Goal: Task Accomplishment & Management: Complete application form

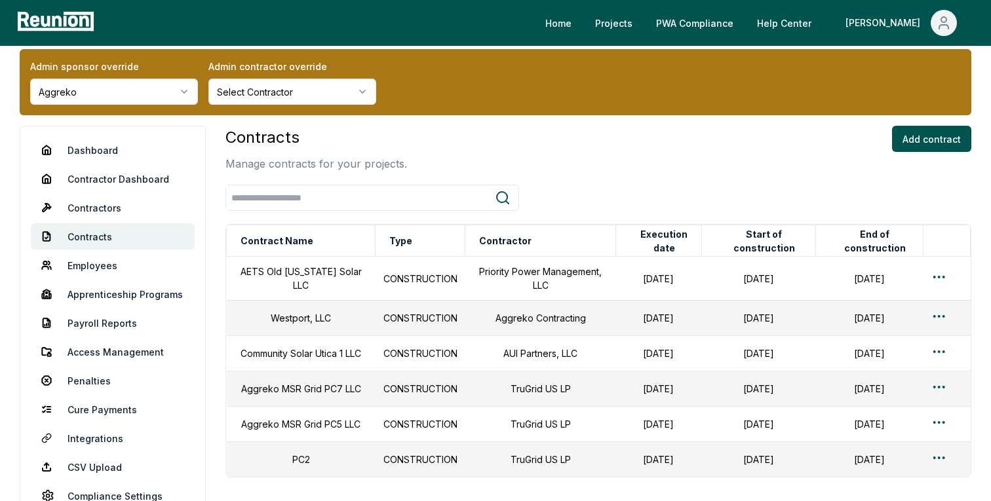
scroll to position [14, 0]
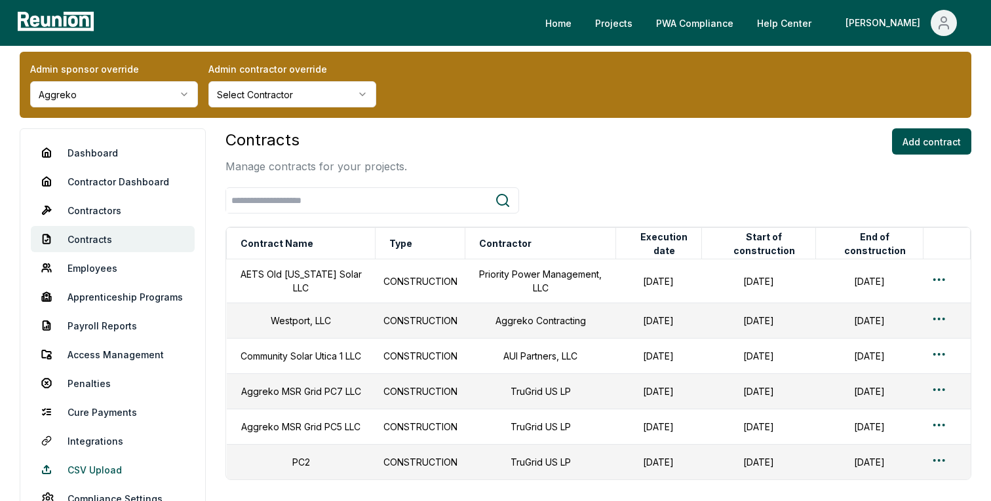
click at [91, 474] on link "CSV Upload" at bounding box center [113, 470] width 164 height 26
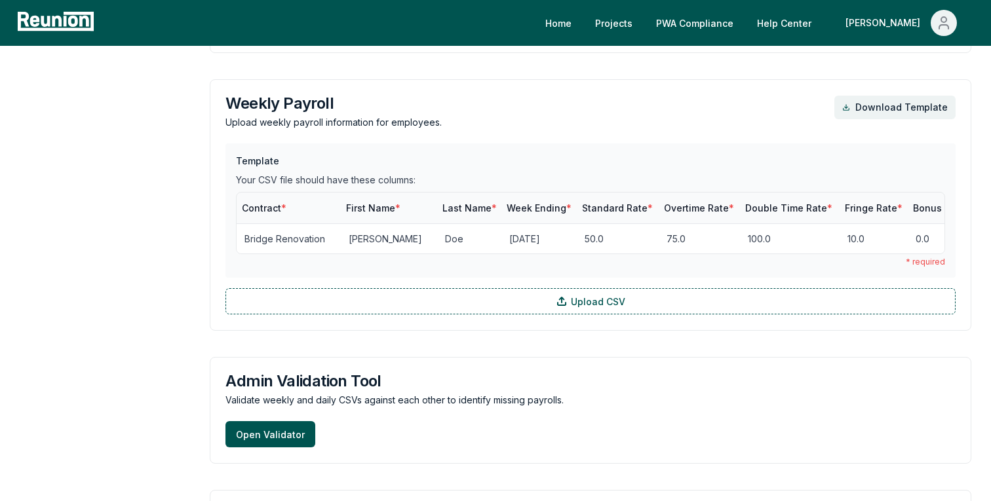
scroll to position [1368, 0]
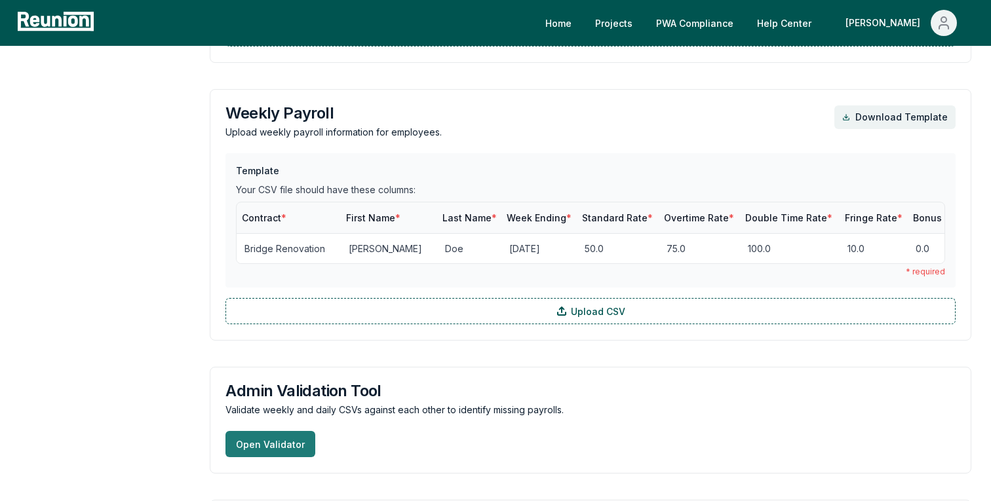
click at [290, 445] on button "Open Validator" at bounding box center [270, 444] width 90 height 26
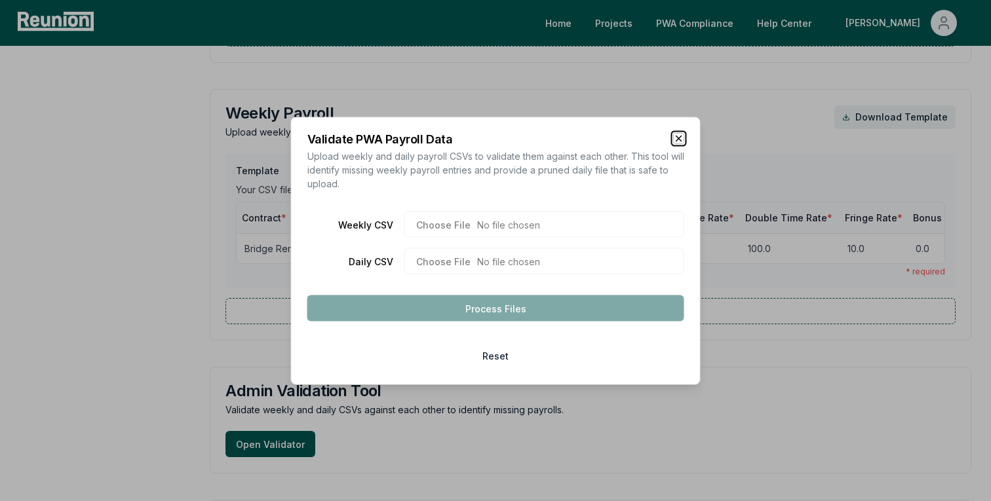
click at [679, 136] on icon "button" at bounding box center [678, 138] width 10 height 10
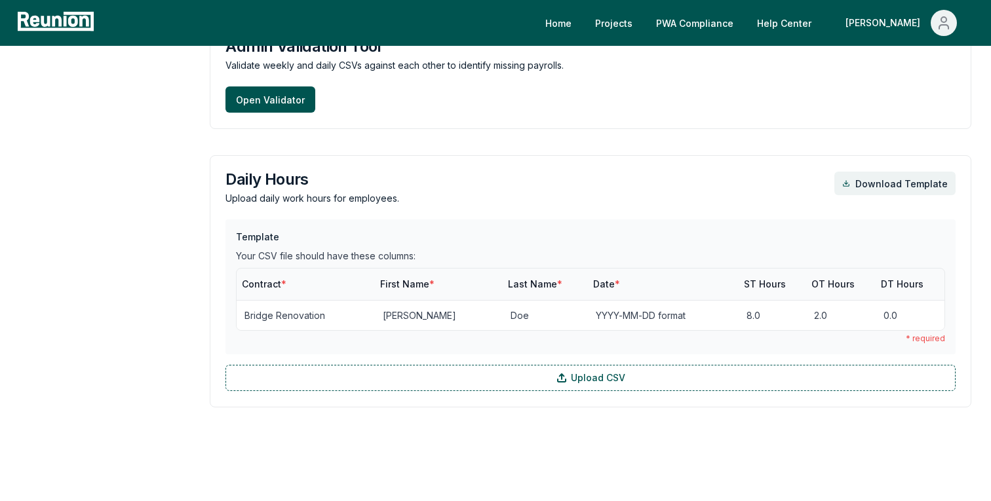
scroll to position [1739, 0]
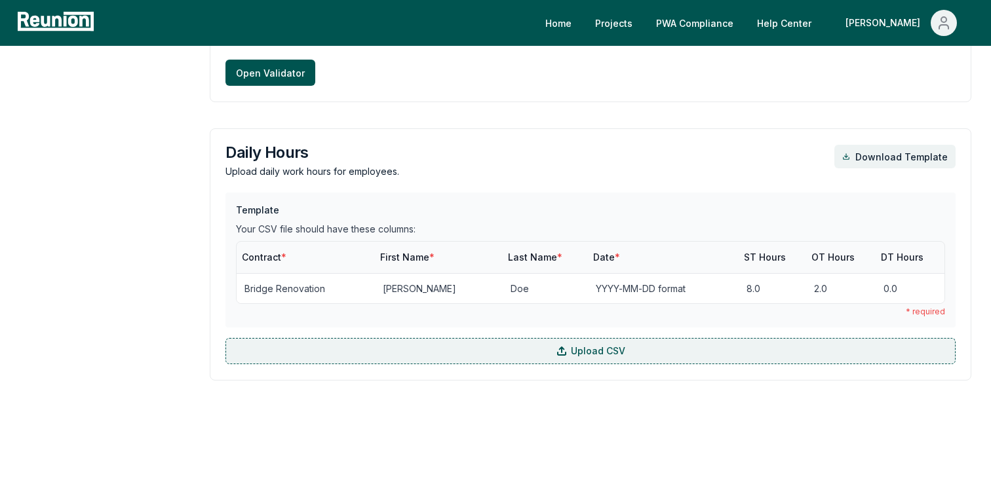
click at [474, 349] on label "Upload CSV" at bounding box center [590, 351] width 730 height 26
click at [0, 0] on input "Upload CSV" at bounding box center [0, 0] width 0 height 0
click at [309, 355] on label "Upload CSV" at bounding box center [590, 351] width 730 height 26
click at [0, 0] on input "Upload CSV" at bounding box center [0, 0] width 0 height 0
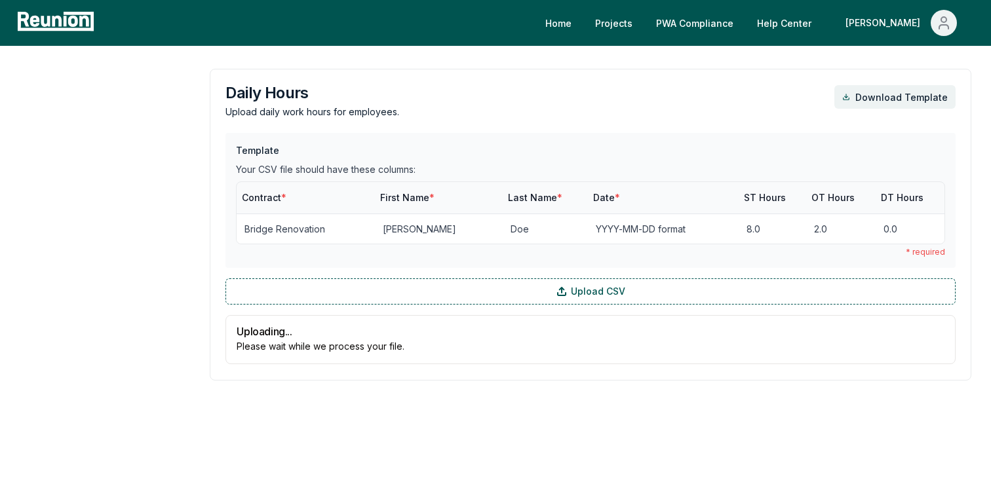
scroll to position [1797, 0]
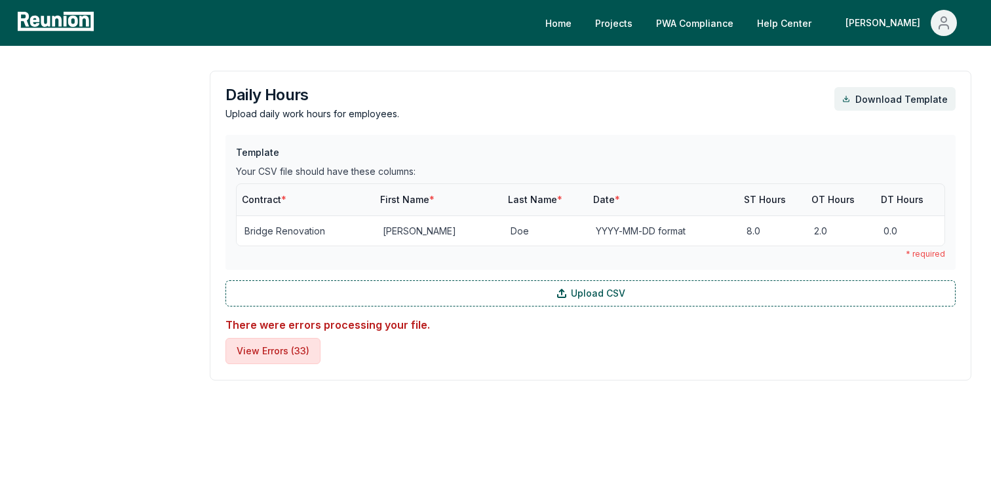
click at [305, 352] on button "View Errors ( 33 )" at bounding box center [272, 351] width 95 height 26
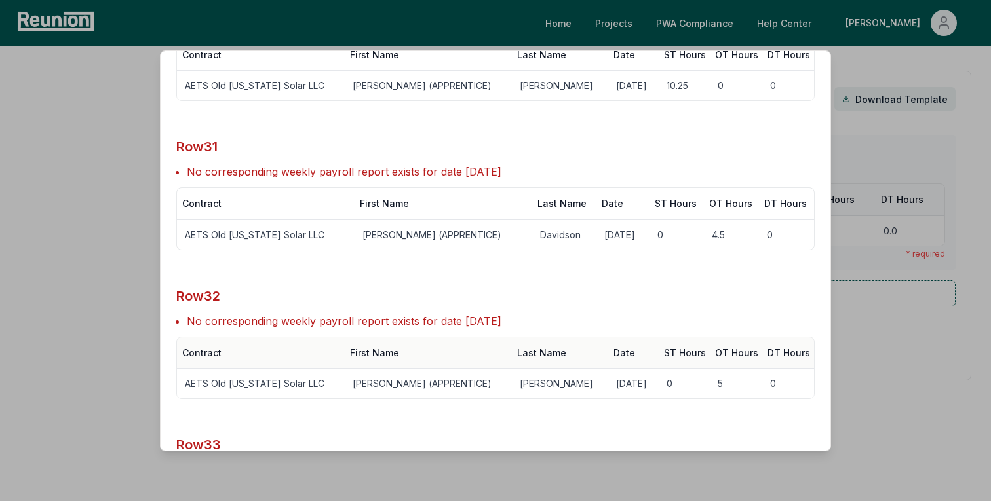
scroll to position [4563, 0]
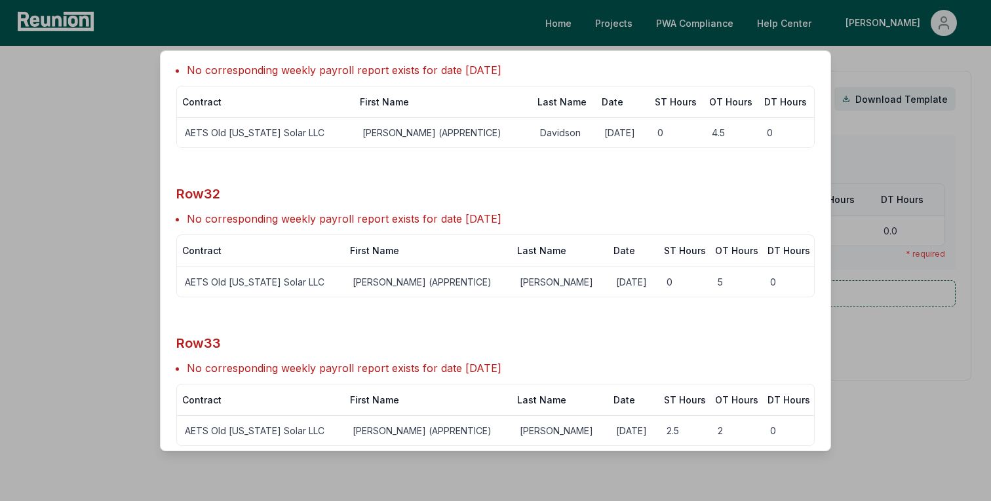
click at [90, 354] on div at bounding box center [495, 250] width 991 height 501
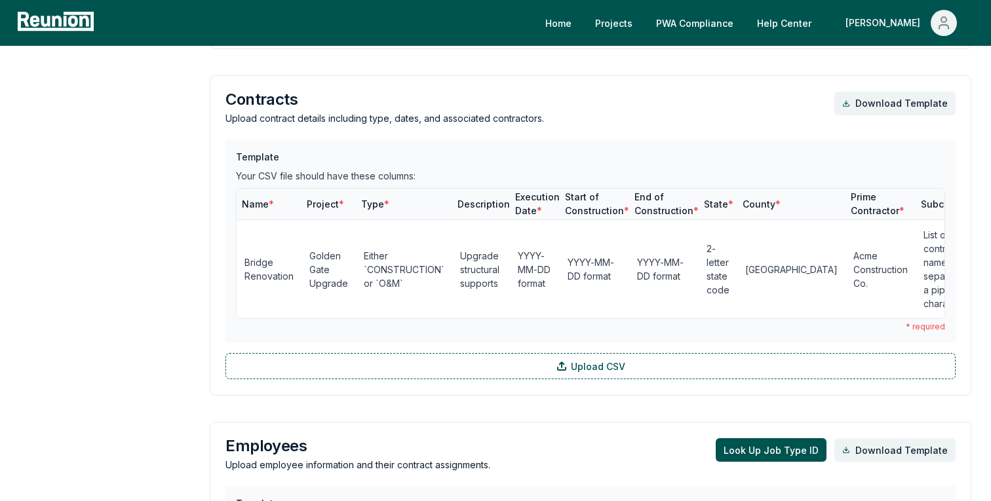
scroll to position [0, 0]
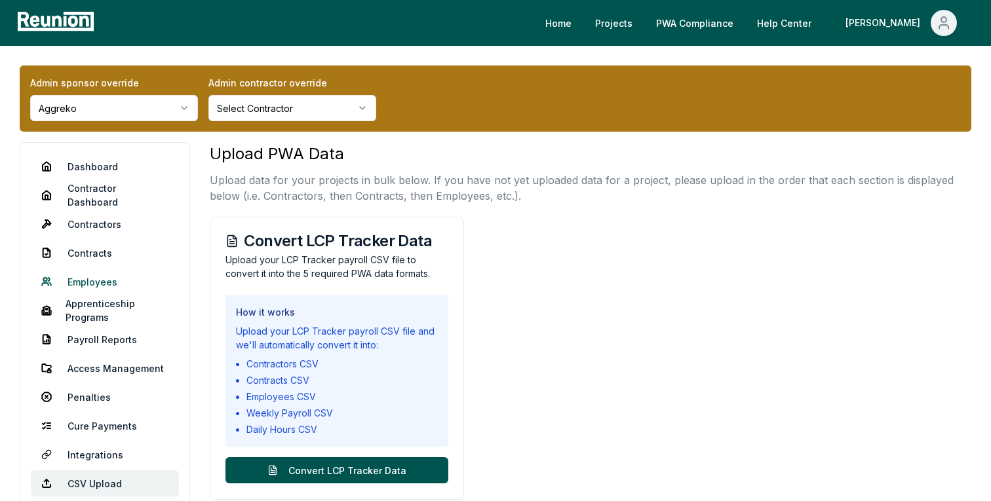
click at [93, 282] on link "Employees" at bounding box center [105, 282] width 148 height 26
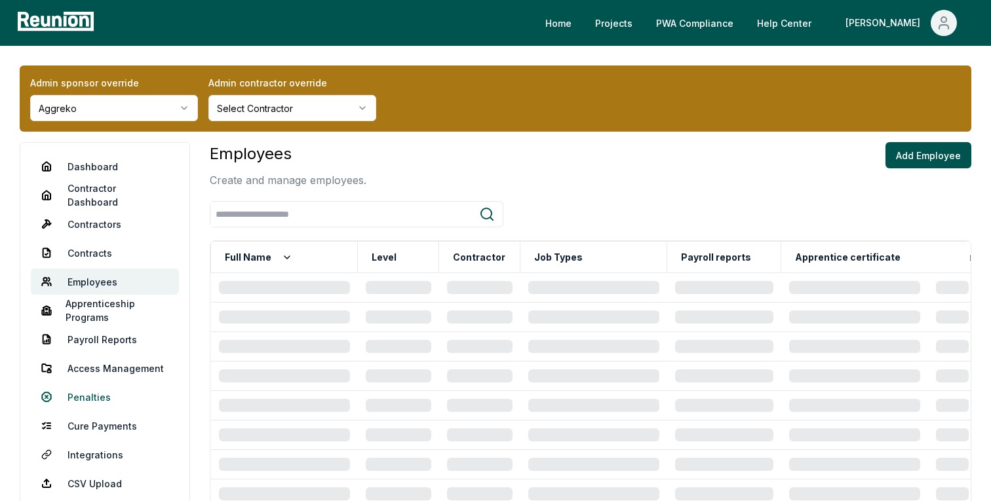
click at [86, 398] on link "Penalties" at bounding box center [105, 397] width 148 height 26
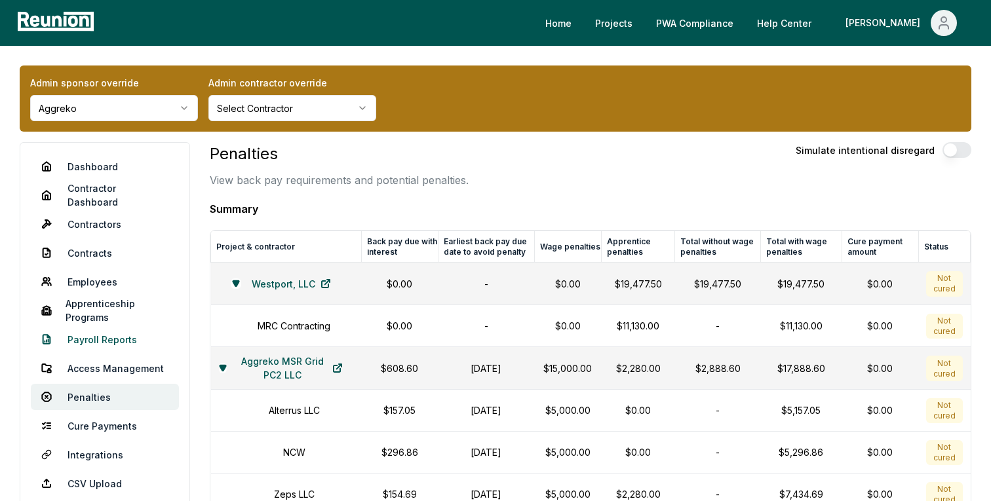
click at [83, 343] on link "Payroll Reports" at bounding box center [105, 339] width 148 height 26
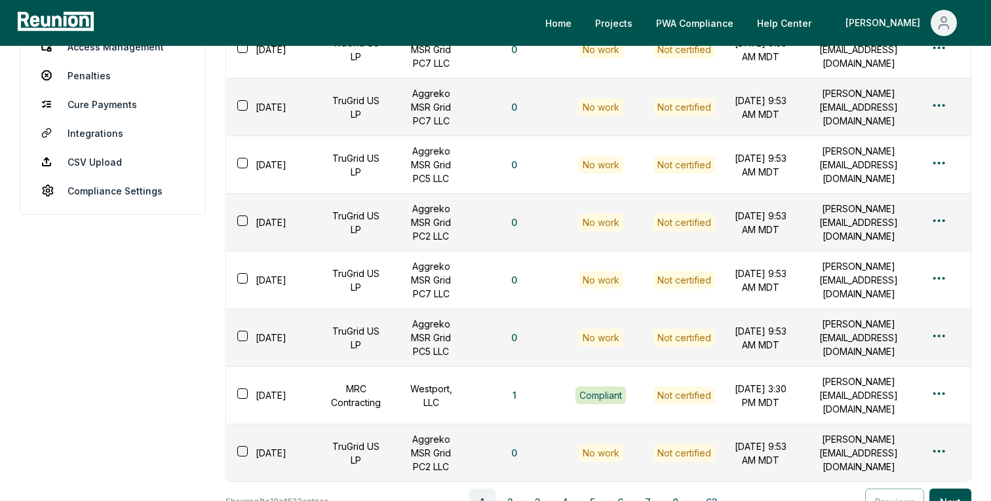
scroll to position [359, 0]
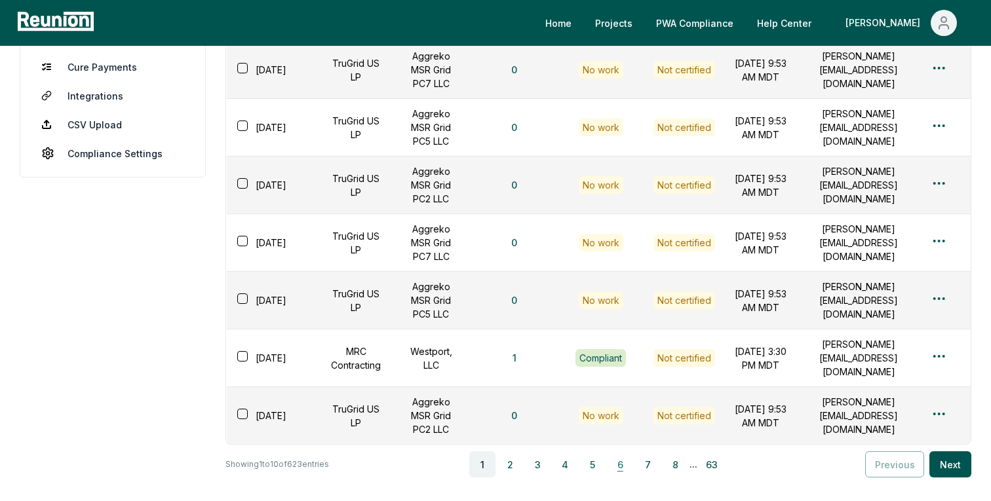
click at [620, 467] on button "6" at bounding box center [620, 464] width 26 height 26
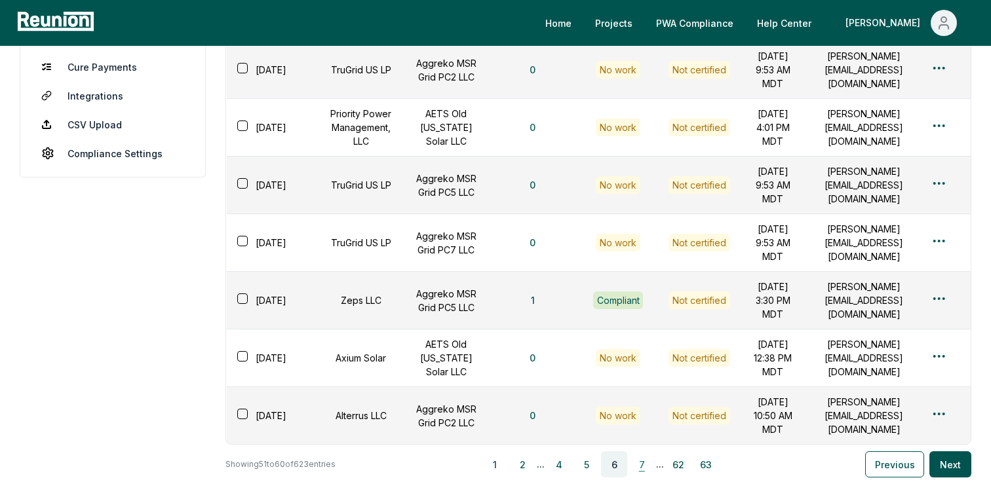
click at [640, 476] on button "7" at bounding box center [641, 464] width 26 height 26
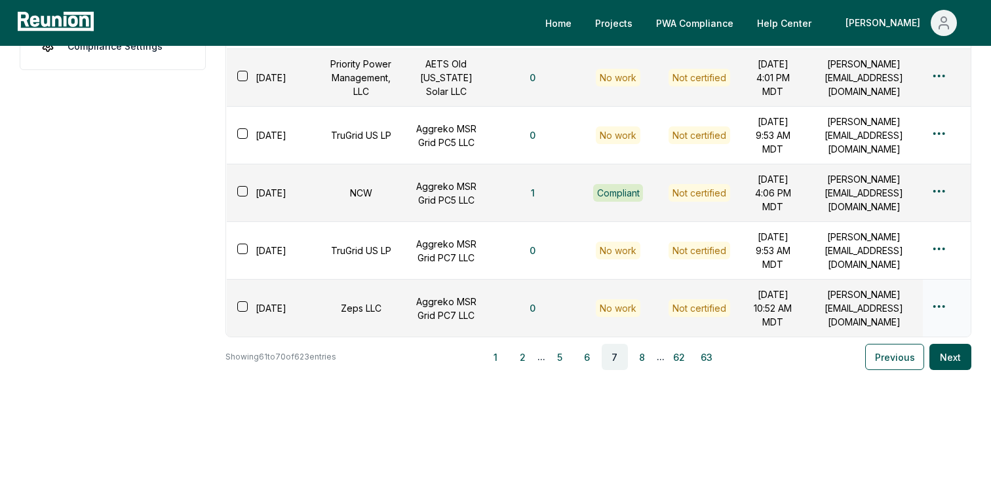
scroll to position [457, 0]
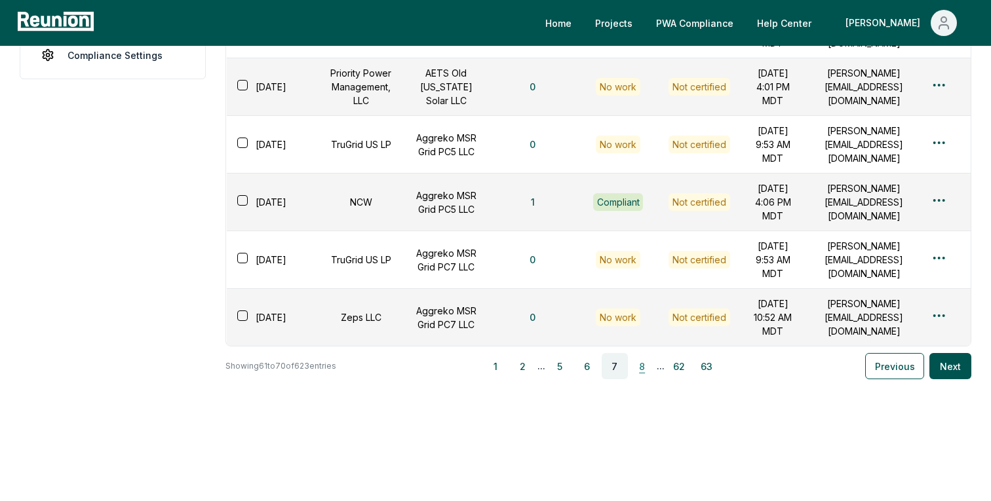
click at [645, 379] on button "8" at bounding box center [642, 366] width 26 height 26
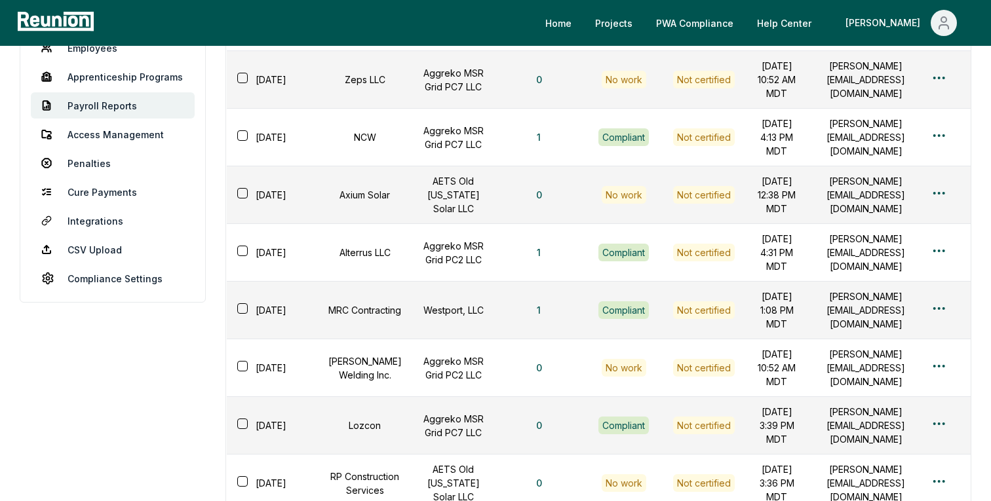
scroll to position [493, 0]
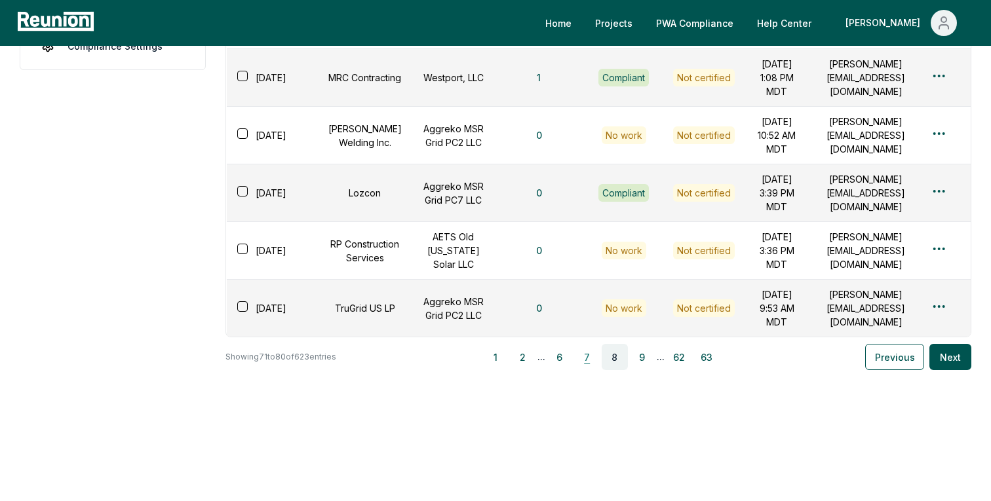
click at [588, 355] on button "7" at bounding box center [587, 357] width 26 height 26
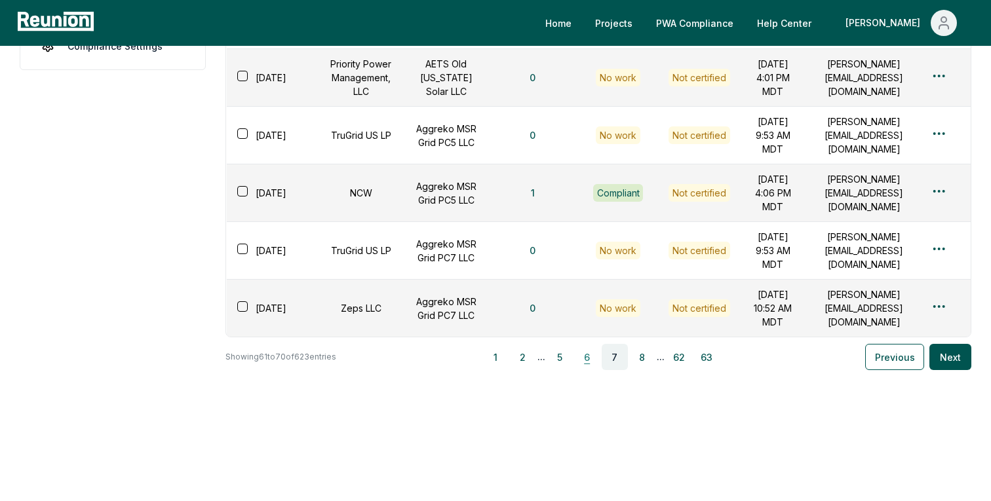
click at [592, 370] on button "6" at bounding box center [587, 357] width 26 height 26
click at [584, 360] on button "5" at bounding box center [586, 357] width 26 height 26
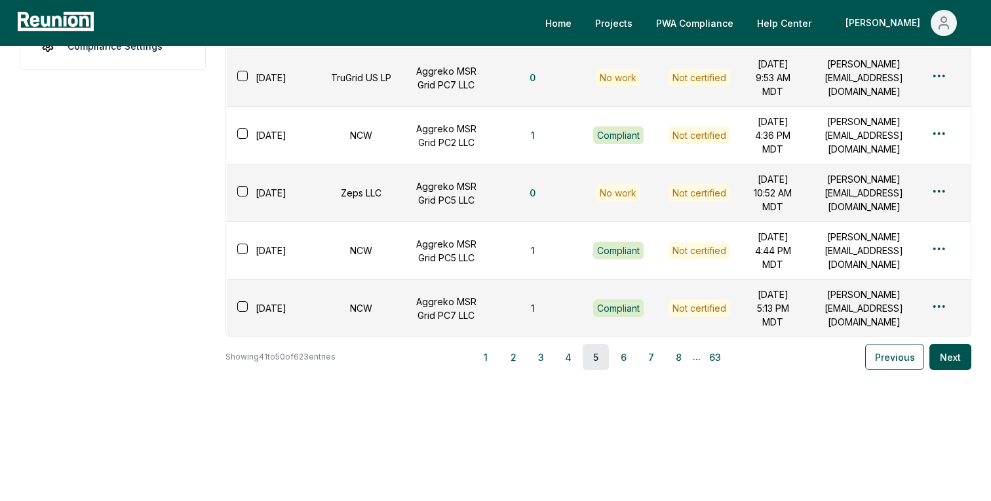
scroll to position [0, 0]
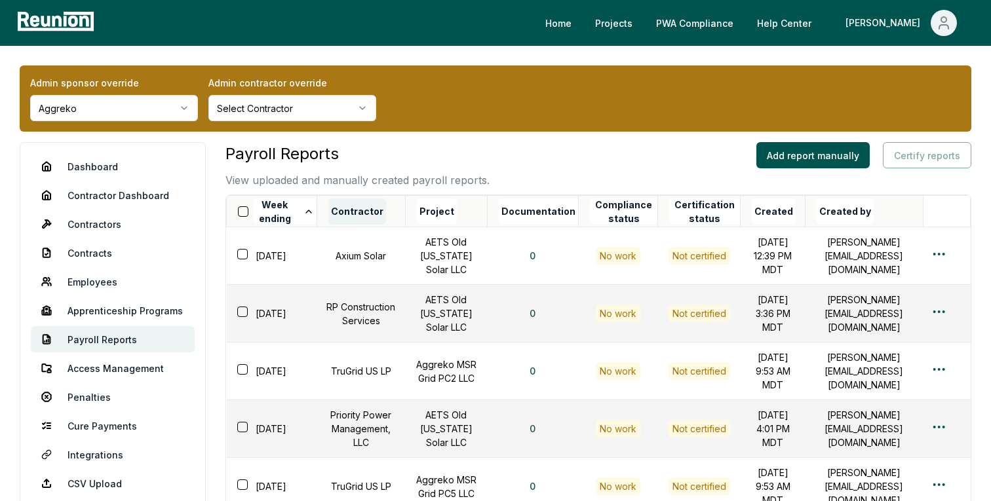
click at [352, 212] on button "Contractor" at bounding box center [357, 212] width 58 height 26
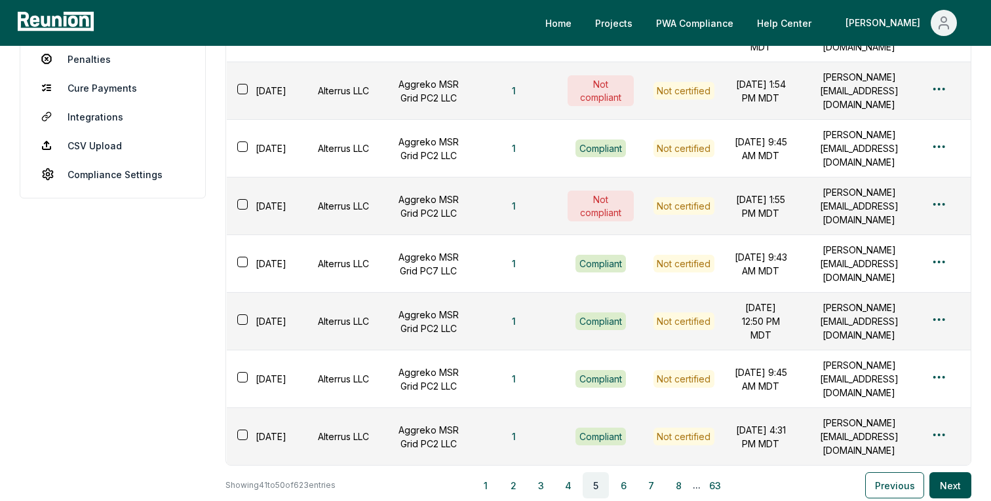
scroll to position [603, 0]
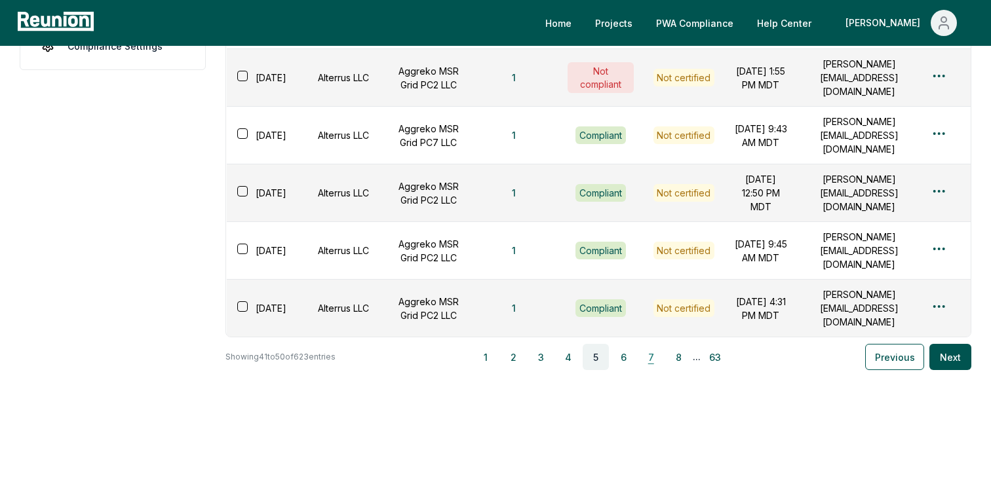
click at [656, 362] on button "7" at bounding box center [650, 357] width 26 height 26
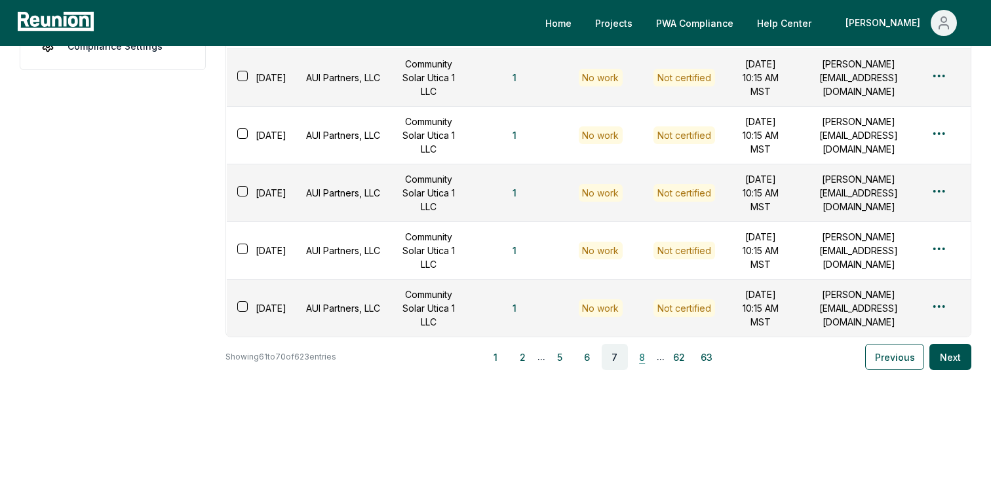
click at [649, 360] on button "8" at bounding box center [642, 357] width 26 height 26
click at [649, 360] on button "9" at bounding box center [642, 357] width 26 height 26
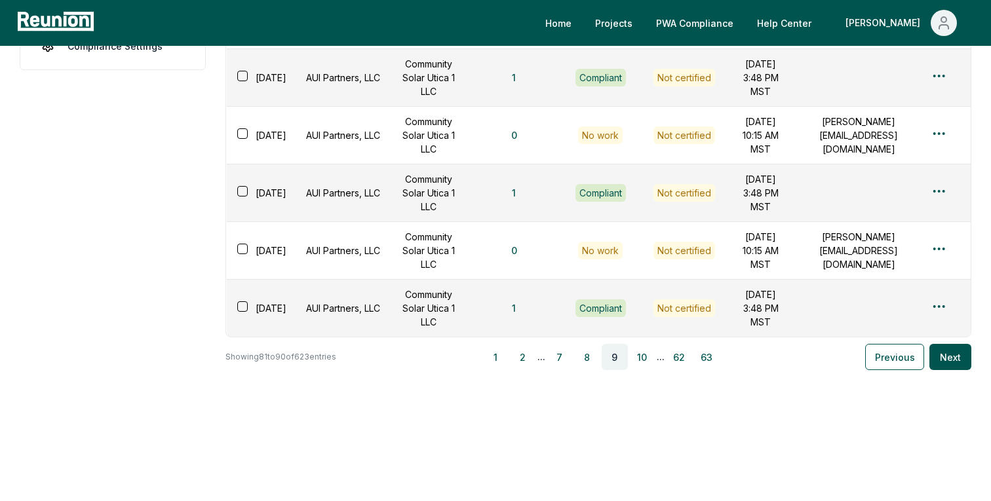
click at [649, 360] on button "10" at bounding box center [642, 357] width 26 height 26
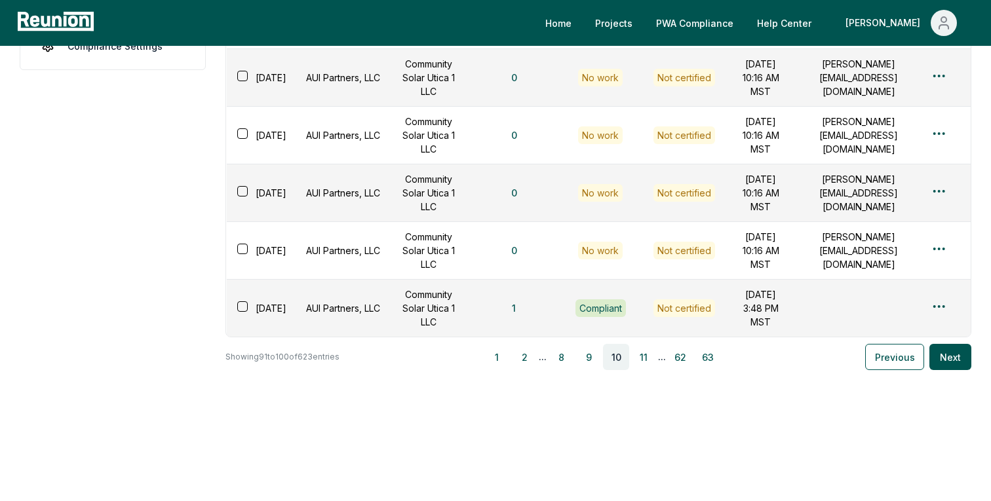
click at [649, 360] on button "11" at bounding box center [643, 357] width 26 height 26
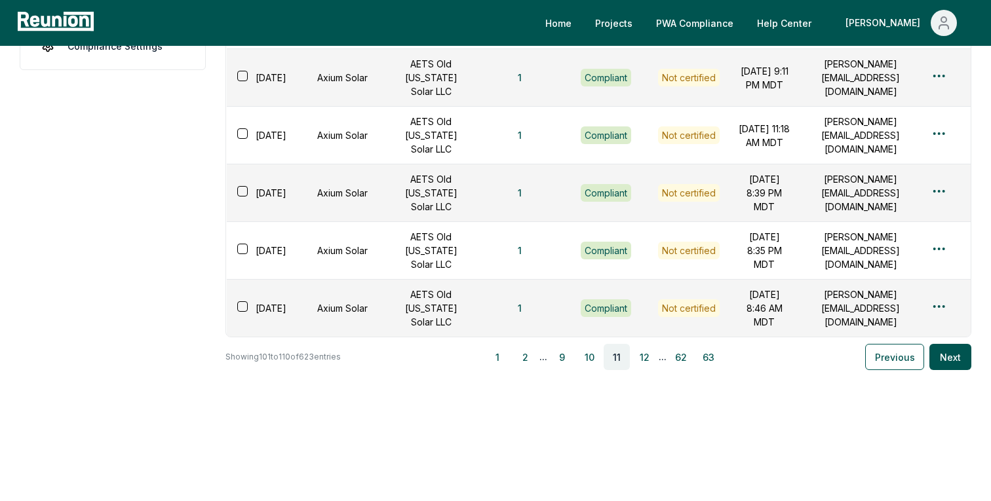
scroll to position [477, 0]
click at [645, 360] on button "12" at bounding box center [644, 357] width 26 height 26
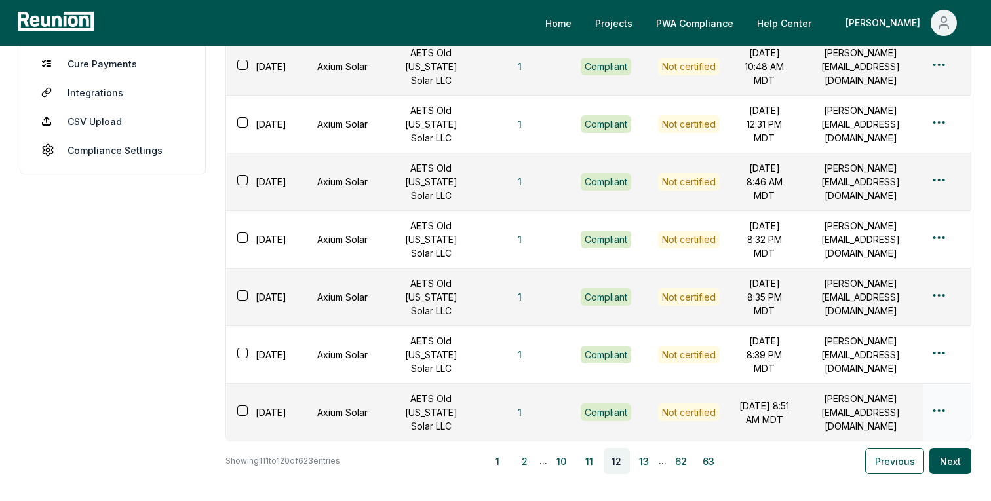
scroll to position [363, 0]
click at [642, 463] on button "13" at bounding box center [644, 460] width 26 height 26
click at [647, 465] on button "14" at bounding box center [645, 460] width 26 height 26
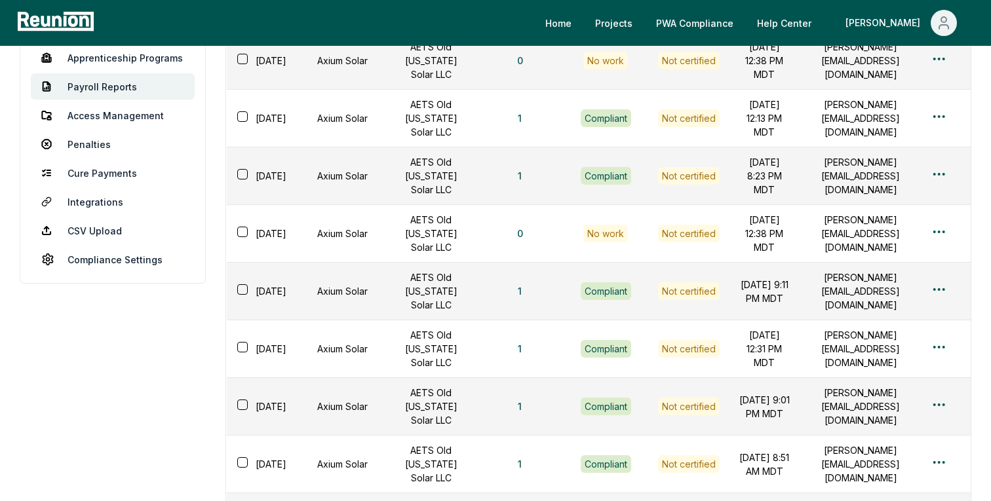
scroll to position [269, 0]
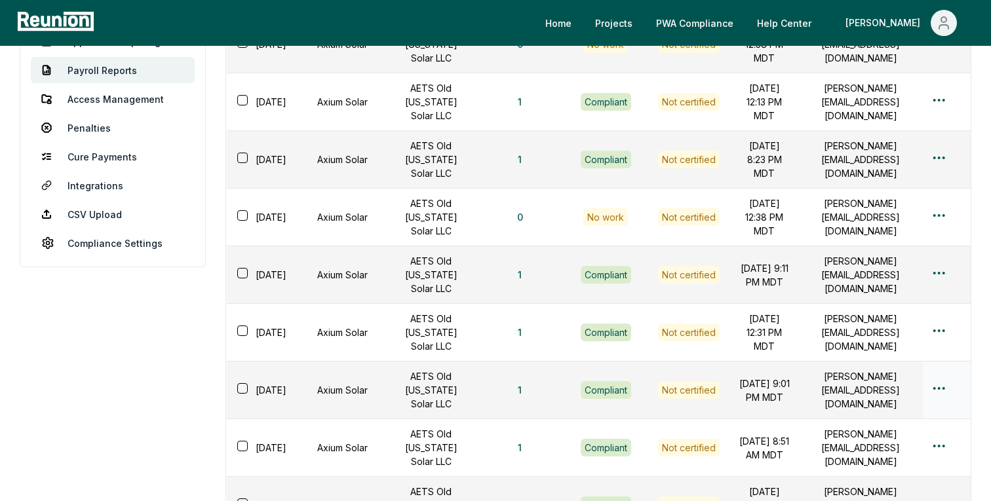
click at [944, 385] on html "Please visit us on your desktop We're working on making our marketplace mobile-…" at bounding box center [495, 215] width 991 height 968
click at [866, 441] on div "Edit" at bounding box center [917, 440] width 124 height 22
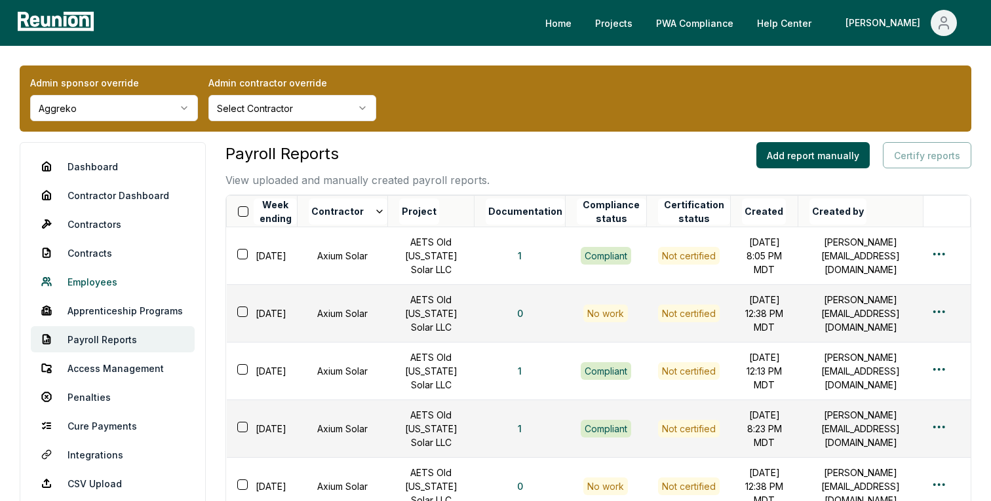
click at [96, 278] on link "Employees" at bounding box center [113, 282] width 164 height 26
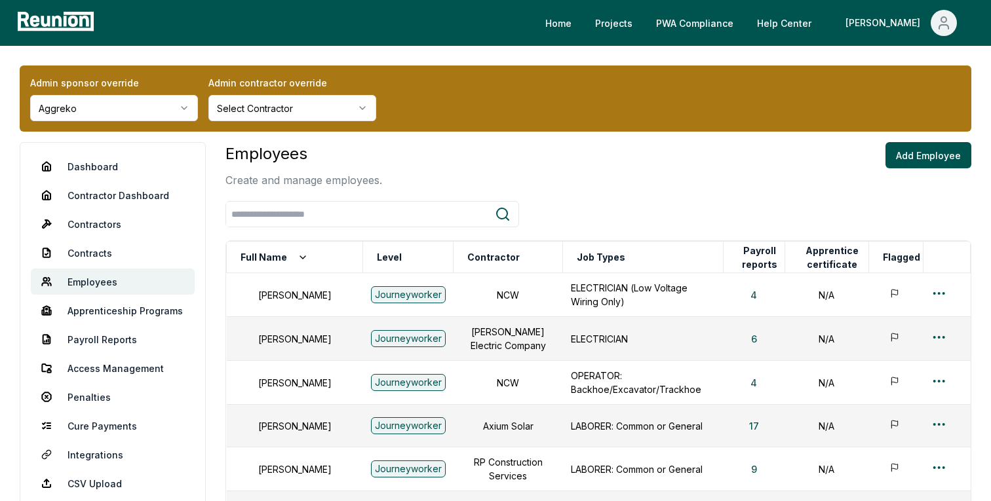
click at [349, 200] on div "Employees Create and manage employees. Add Employee Full Name Level Contractor …" at bounding box center [598, 451] width 746 height 619
click at [345, 207] on input "search" at bounding box center [360, 214] width 269 height 24
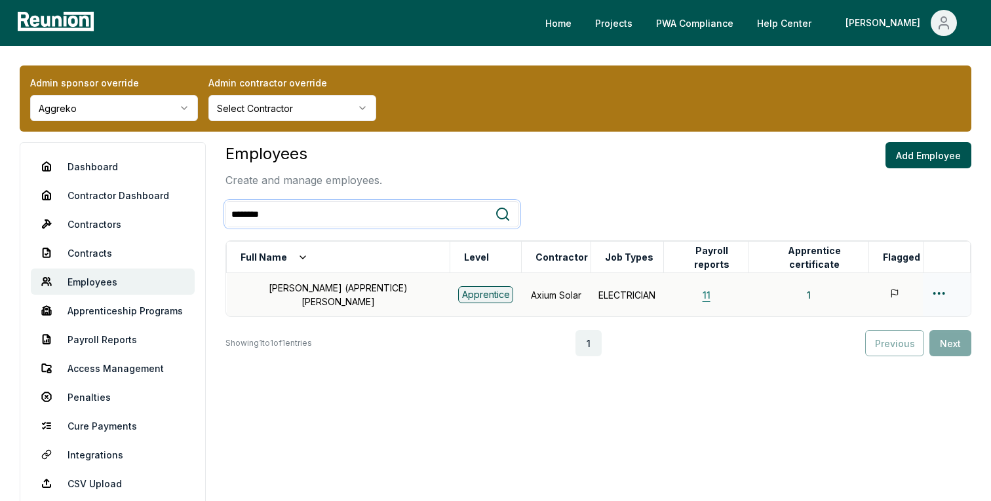
type input "********"
click at [692, 294] on button "11" at bounding box center [706, 295] width 29 height 26
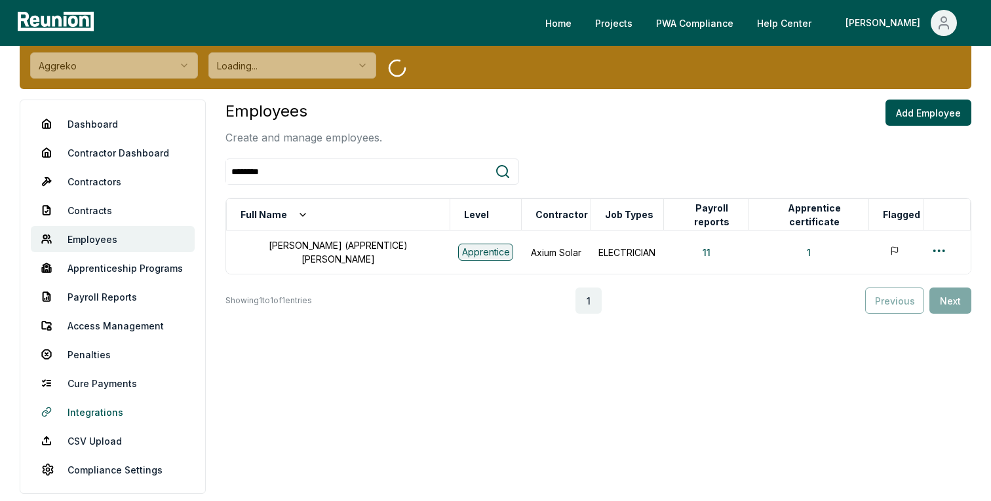
scroll to position [55, 0]
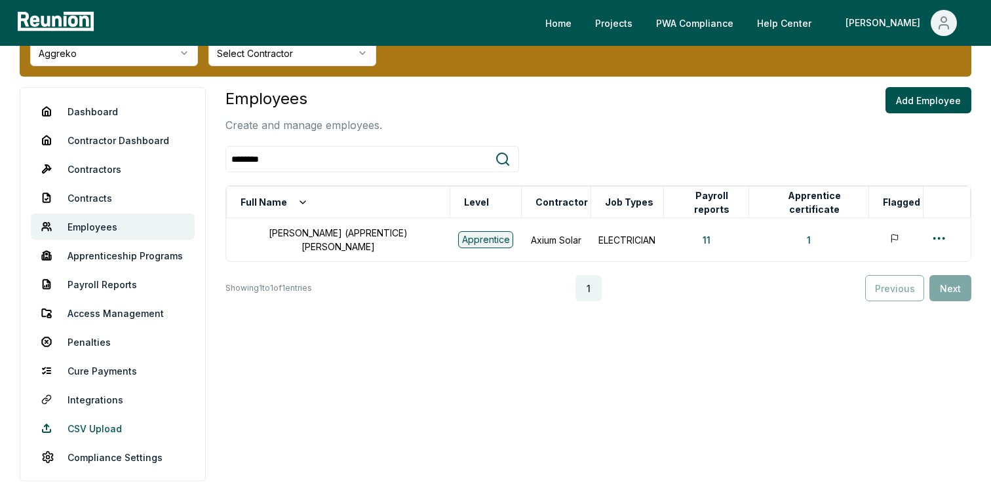
click at [80, 434] on link "CSV Upload" at bounding box center [113, 428] width 164 height 26
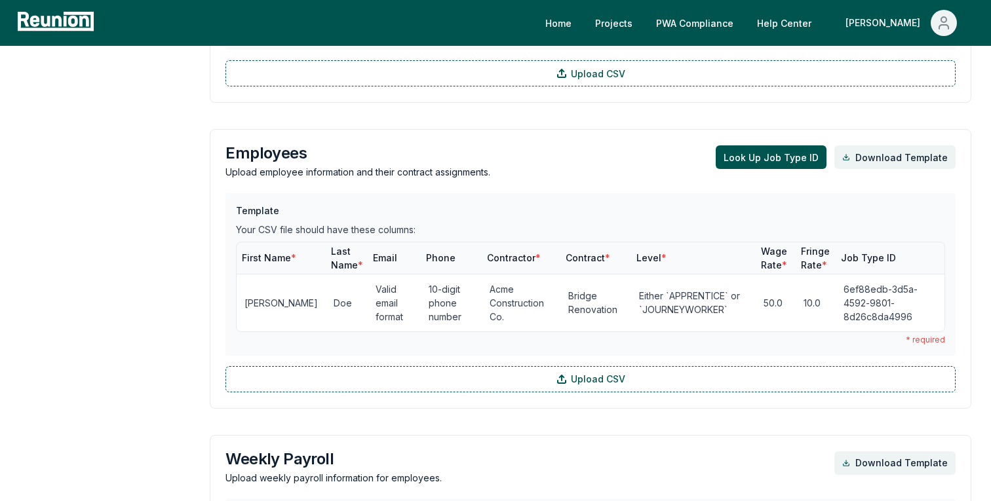
scroll to position [1739, 0]
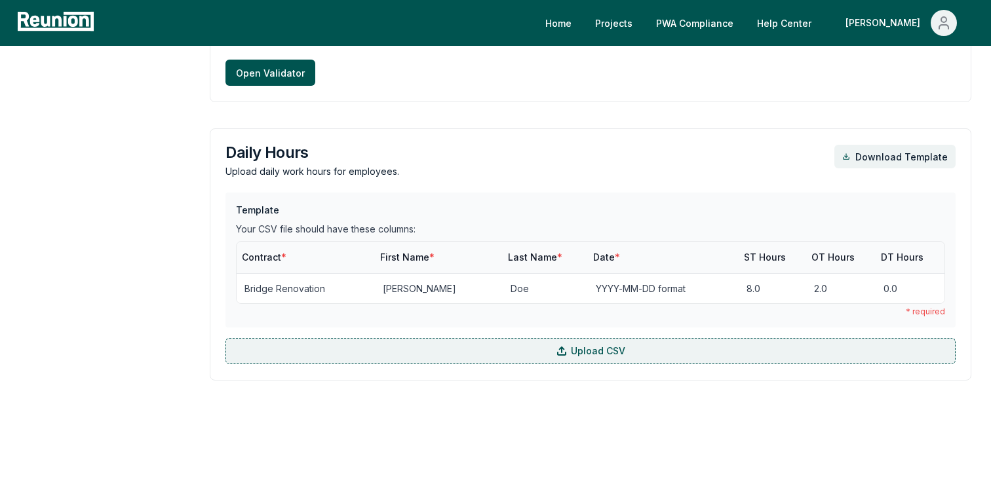
click at [476, 341] on label "Upload CSV" at bounding box center [590, 351] width 730 height 26
click at [0, 0] on input "Upload CSV" at bounding box center [0, 0] width 0 height 0
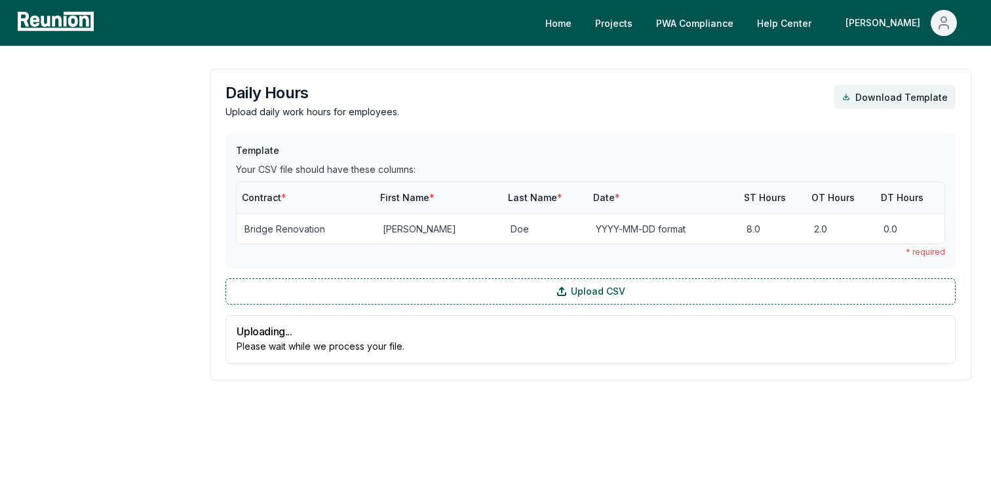
scroll to position [1766, 0]
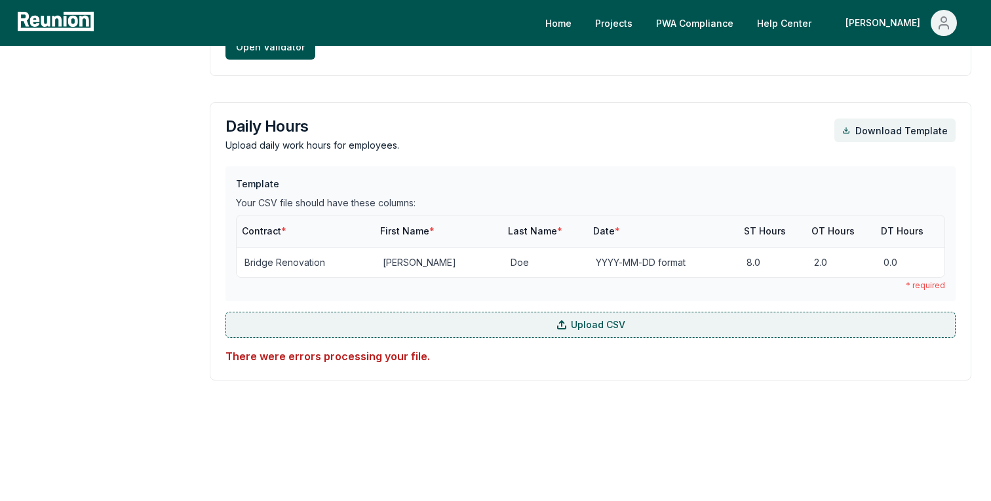
click at [455, 322] on label "Upload CSV" at bounding box center [590, 325] width 730 height 26
click at [0, 0] on input "Upload CSV" at bounding box center [0, 0] width 0 height 0
click at [457, 328] on label "Upload CSV" at bounding box center [590, 325] width 730 height 26
click at [0, 0] on input "Upload CSV" at bounding box center [0, 0] width 0 height 0
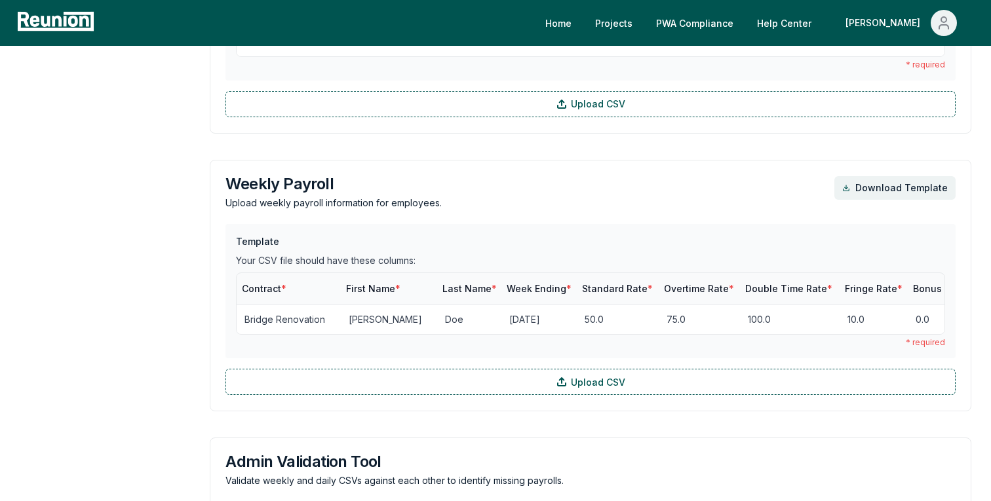
scroll to position [1739, 0]
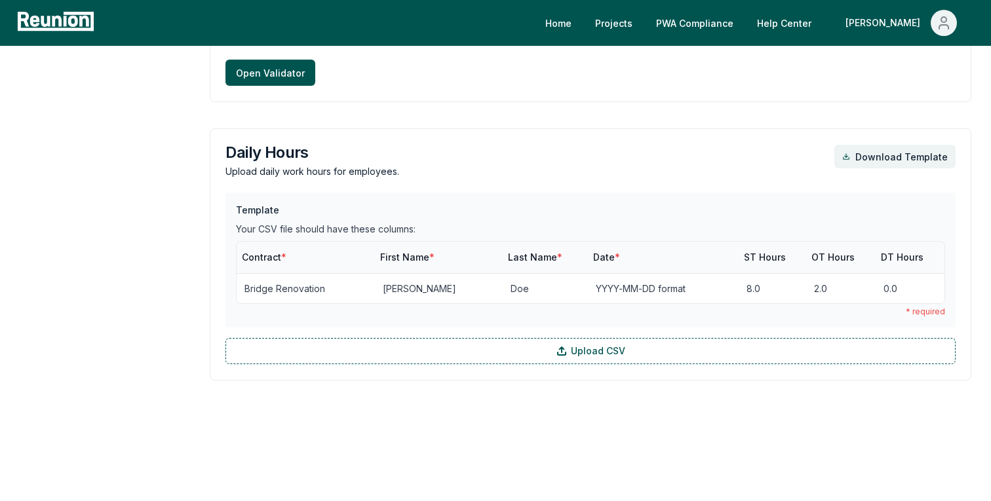
click at [350, 360] on div "Daily Hours Upload daily work hours for employees. Download Template Template Y…" at bounding box center [590, 254] width 761 height 252
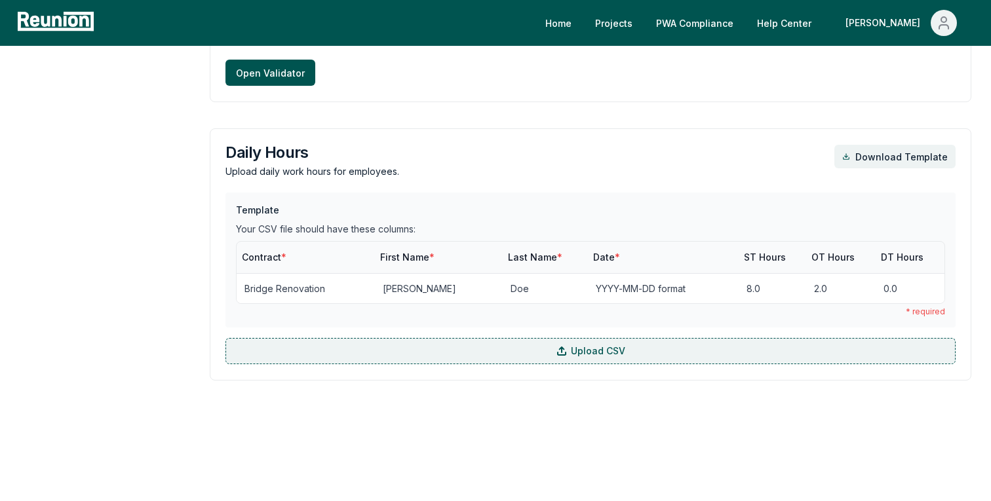
click at [350, 355] on label "Upload CSV" at bounding box center [590, 351] width 730 height 26
click at [0, 0] on input "Upload CSV" at bounding box center [0, 0] width 0 height 0
click at [624, 349] on label "Upload CSV" at bounding box center [590, 351] width 730 height 26
click at [0, 0] on input "Upload CSV" at bounding box center [0, 0] width 0 height 0
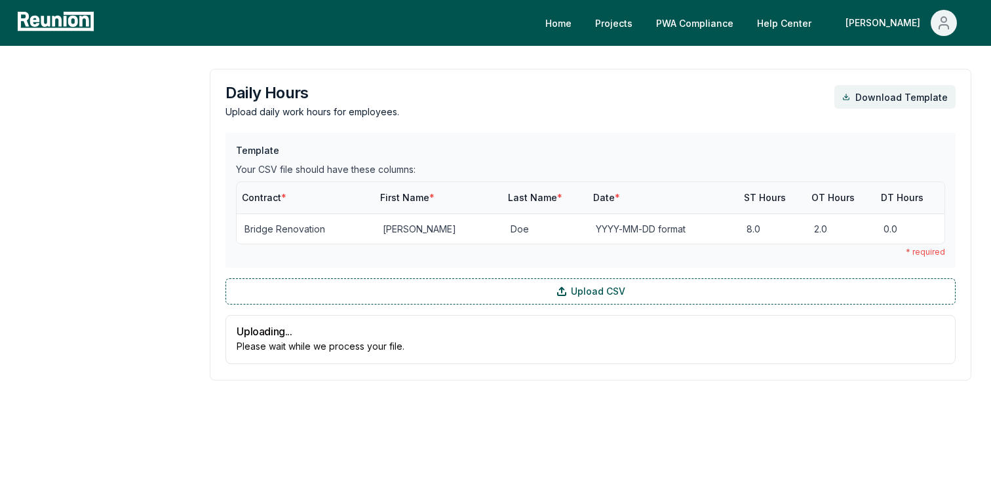
scroll to position [1766, 0]
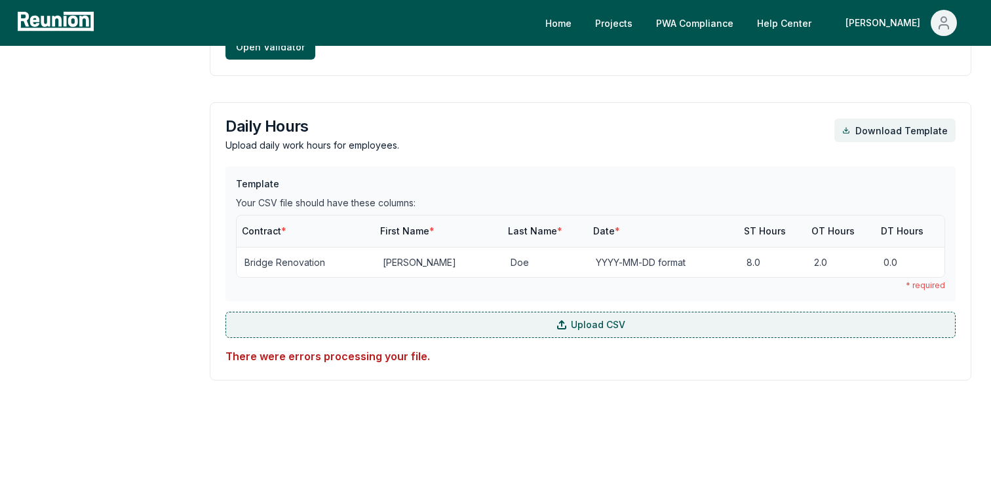
click at [514, 328] on label "Upload CSV" at bounding box center [590, 325] width 730 height 26
click at [0, 0] on input "Upload CSV" at bounding box center [0, 0] width 0 height 0
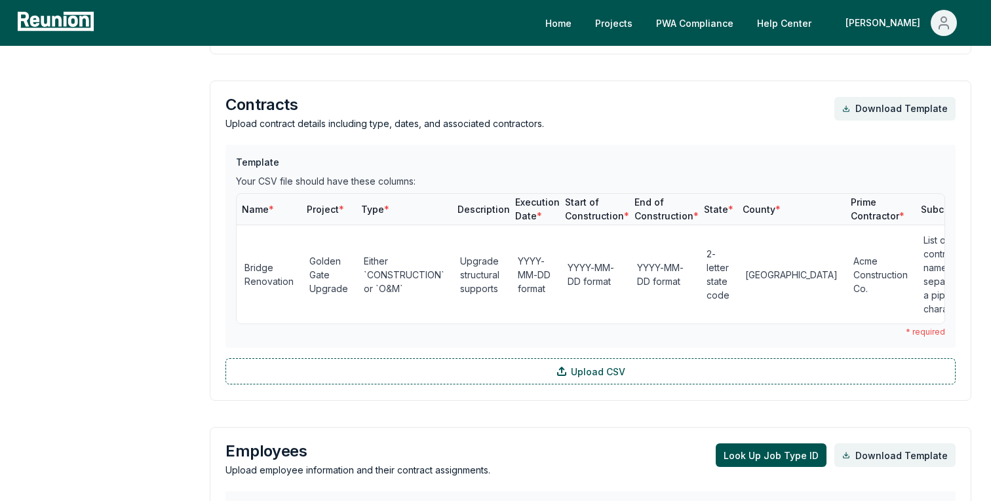
scroll to position [0, 0]
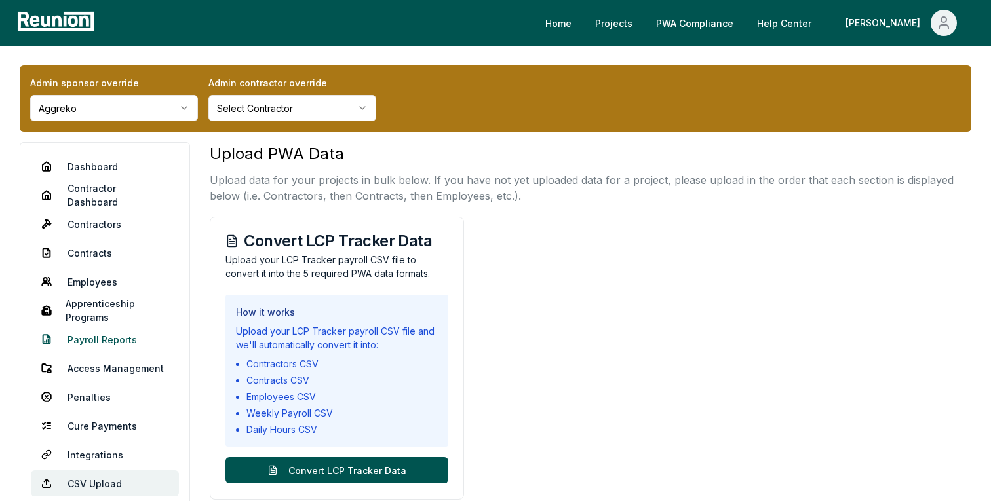
click at [117, 342] on link "Payroll Reports" at bounding box center [105, 339] width 148 height 26
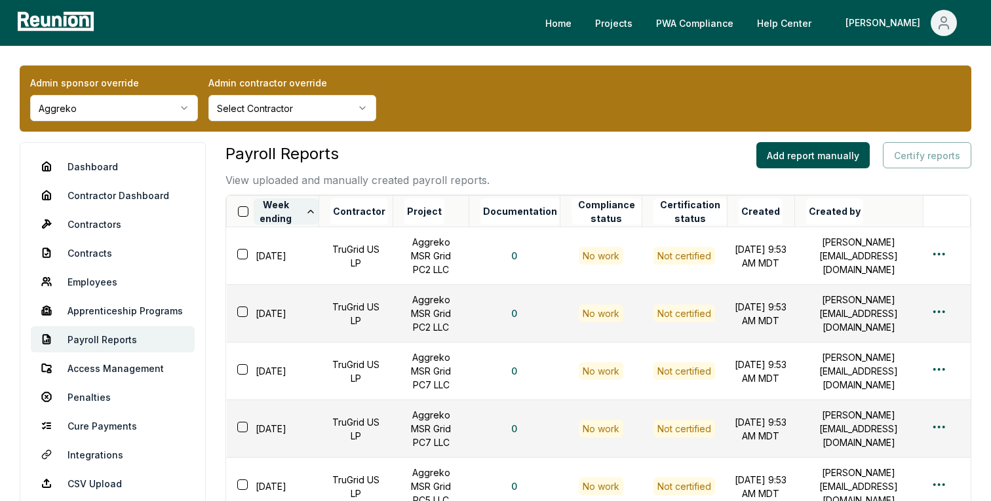
click at [298, 214] on button "Week ending" at bounding box center [286, 212] width 65 height 26
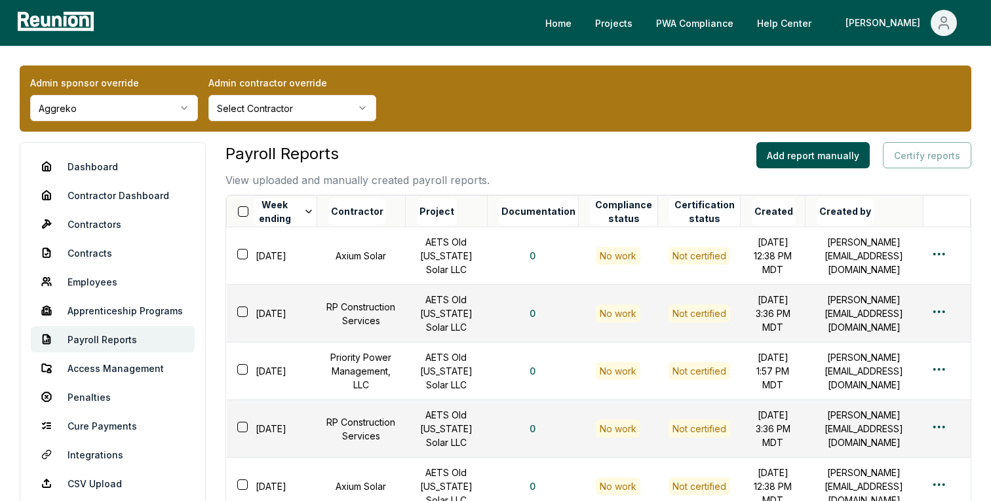
click at [298, 214] on button "Week ending" at bounding box center [285, 212] width 63 height 26
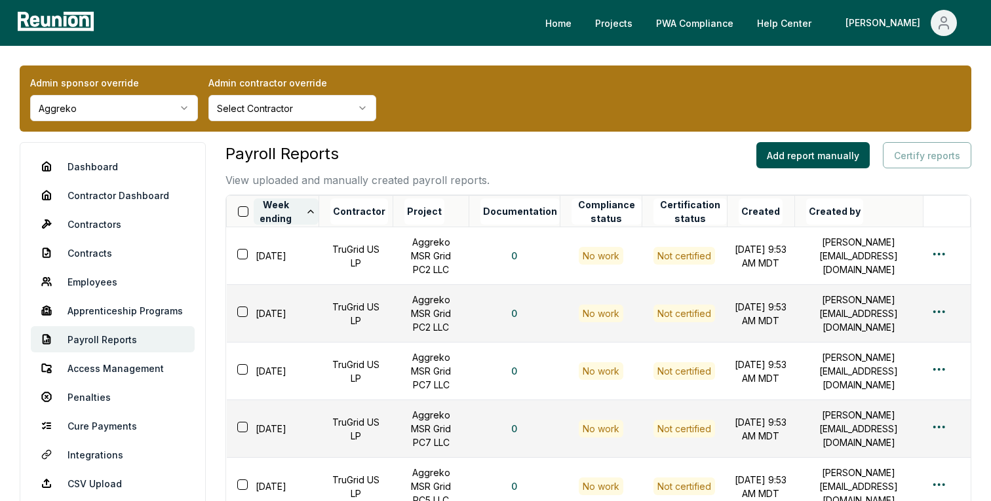
click at [296, 213] on button "Week ending" at bounding box center [286, 212] width 65 height 26
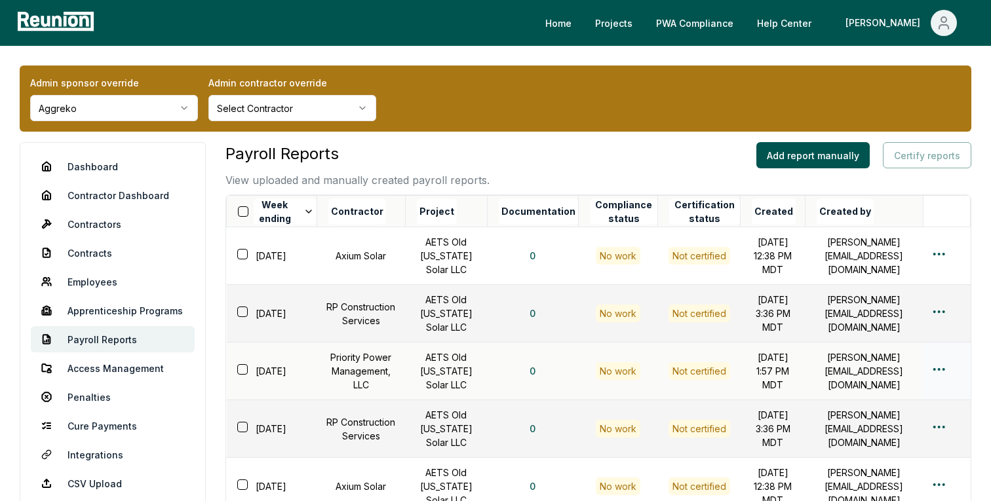
scroll to position [466, 0]
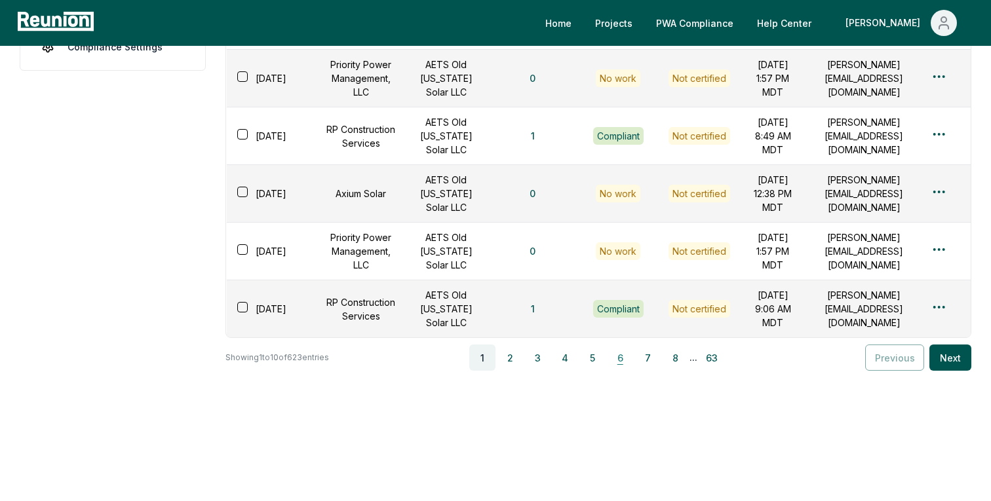
click at [627, 357] on button "6" at bounding box center [620, 358] width 26 height 26
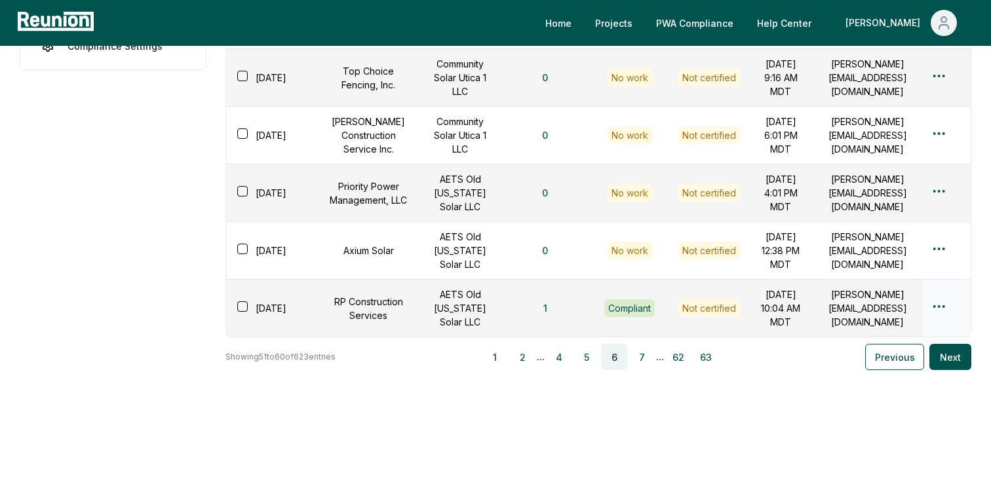
scroll to position [599, 0]
click at [643, 358] on button "7" at bounding box center [641, 357] width 26 height 26
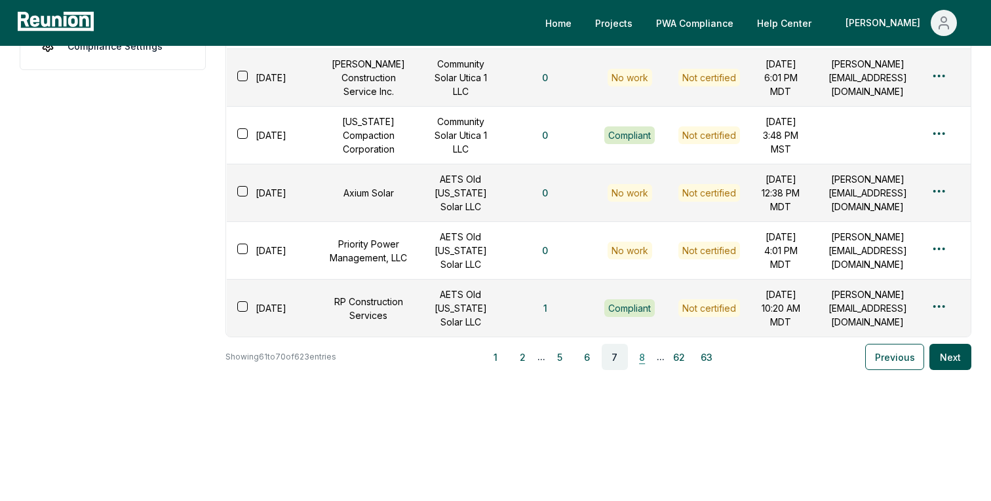
click at [645, 366] on button "8" at bounding box center [642, 357] width 26 height 26
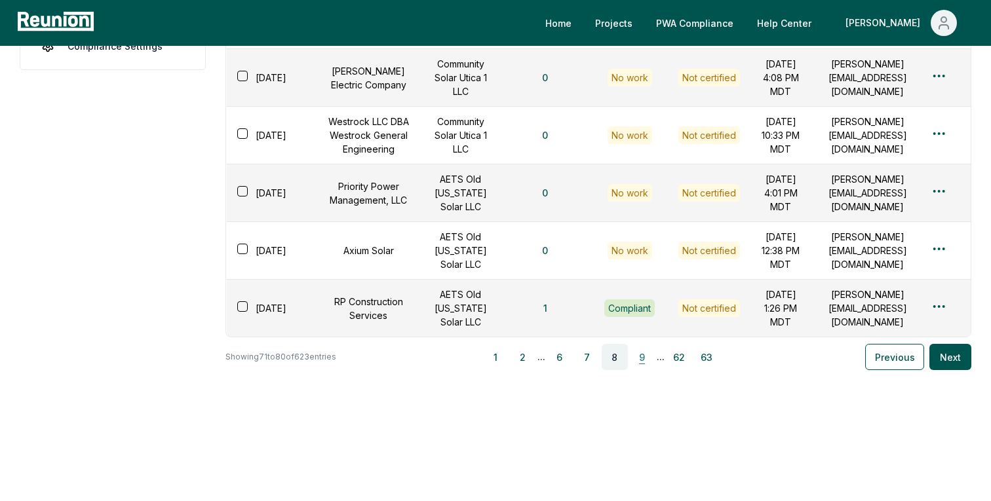
click at [645, 366] on button "9" at bounding box center [642, 357] width 26 height 26
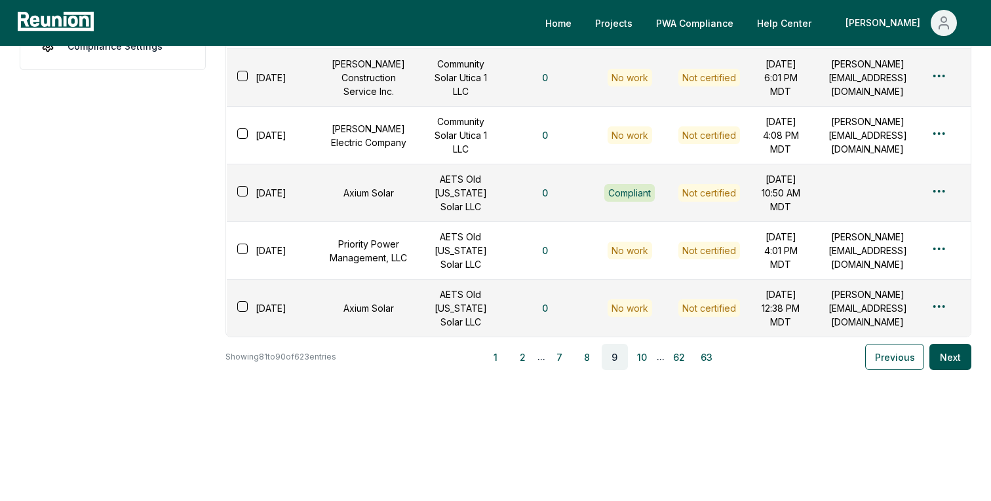
click at [645, 366] on button "10" at bounding box center [642, 357] width 26 height 26
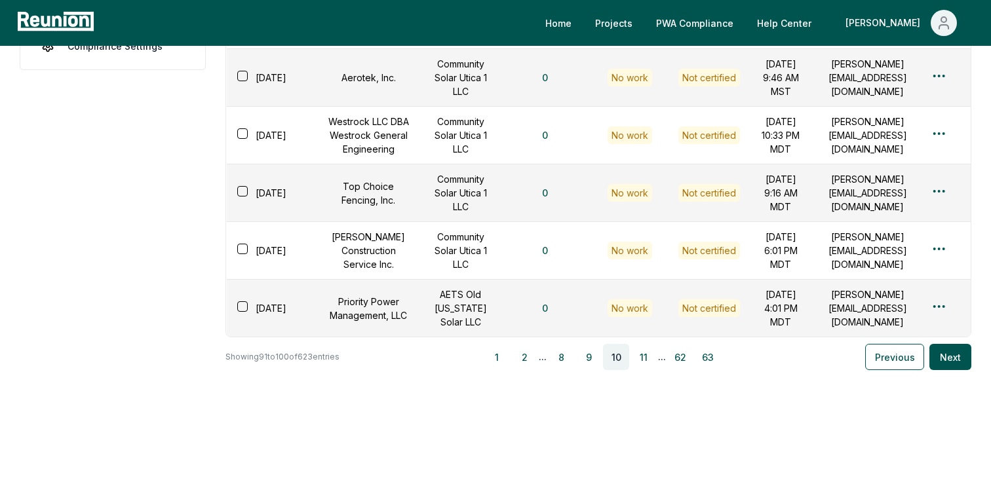
click at [645, 366] on button "11" at bounding box center [643, 357] width 26 height 26
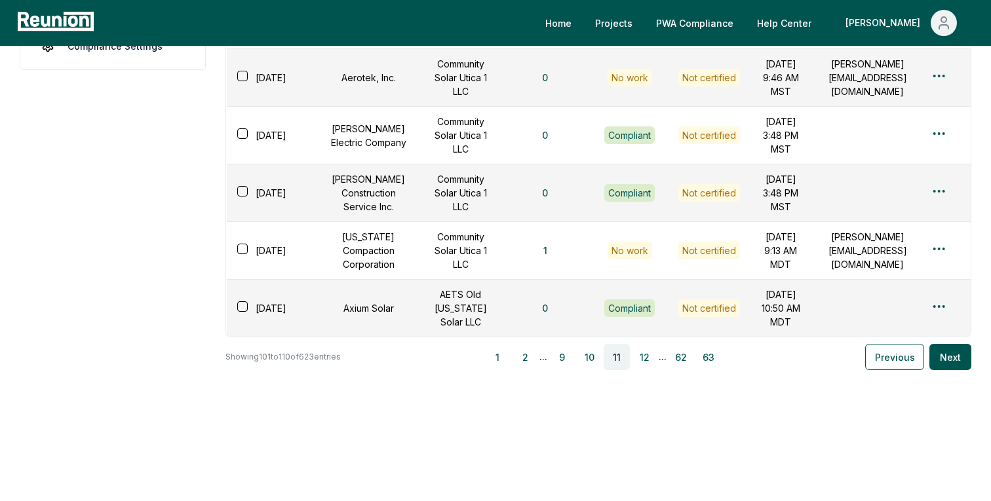
scroll to position [584, 0]
click at [651, 370] on button "12" at bounding box center [644, 357] width 26 height 26
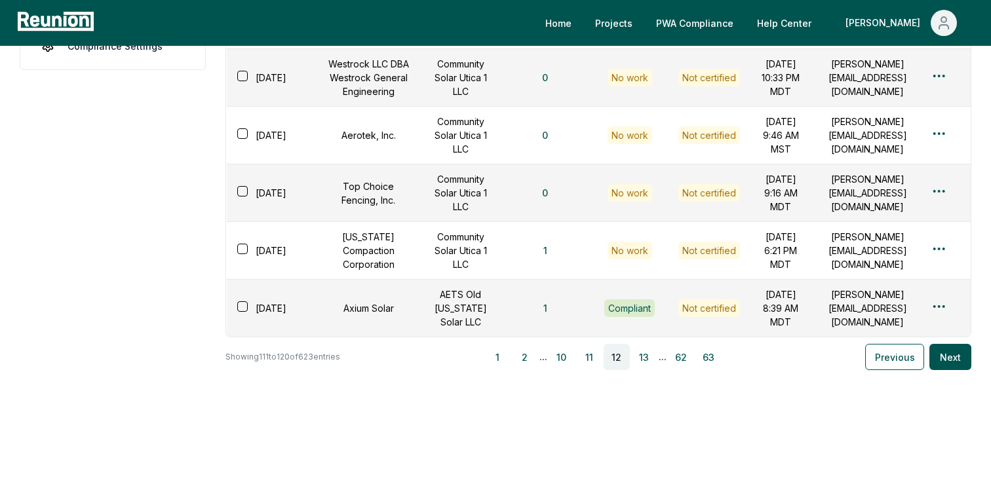
click at [651, 370] on button "13" at bounding box center [644, 357] width 26 height 26
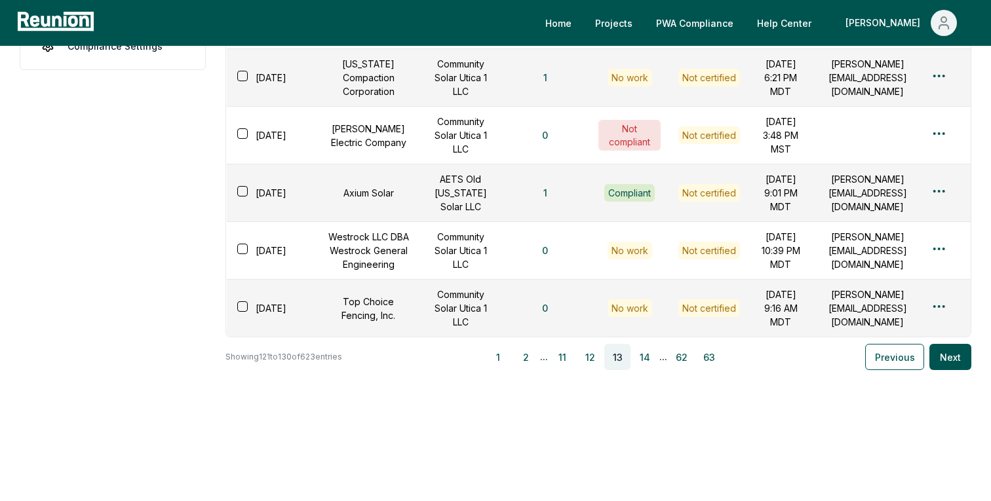
click at [651, 370] on button "14" at bounding box center [645, 357] width 26 height 26
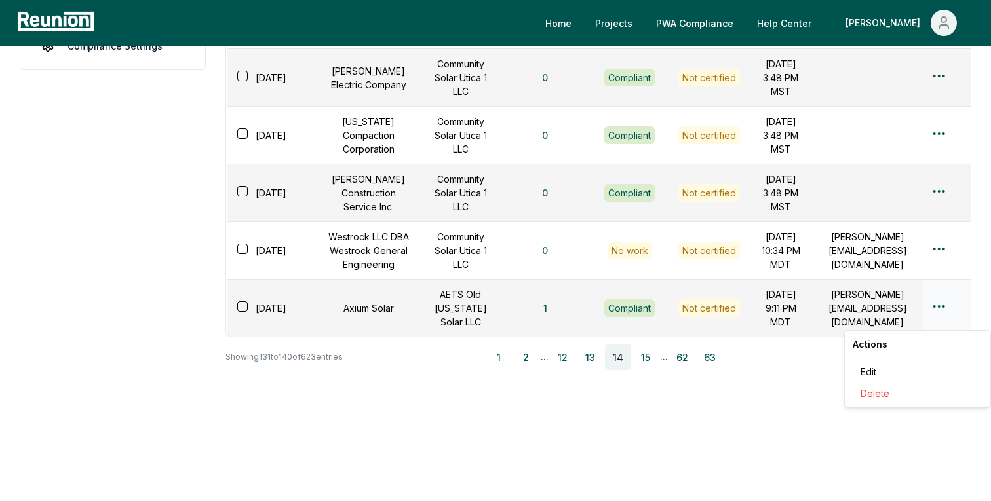
click at [939, 320] on html "Please visit us on your desktop We're working on making our marketplace mobile-…" at bounding box center [495, 18] width 991 height 968
click at [880, 368] on div "Edit" at bounding box center [917, 372] width 124 height 22
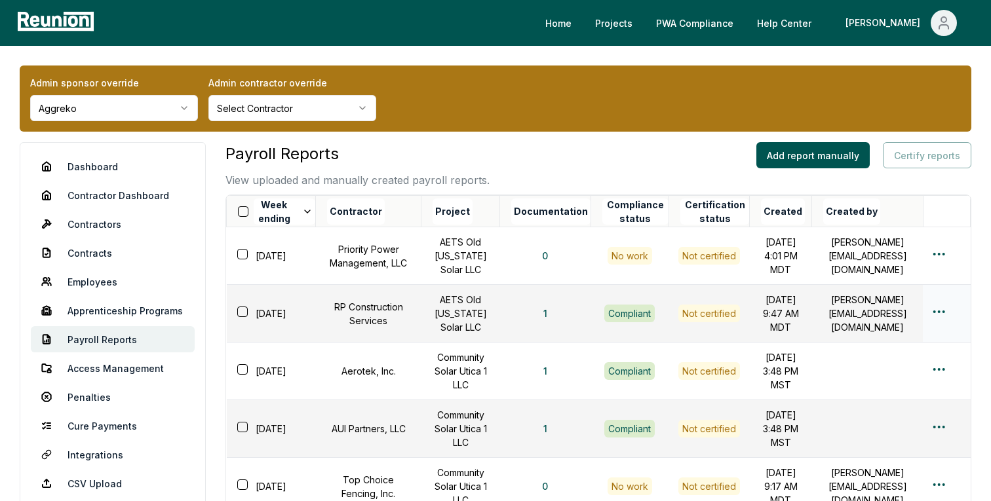
scroll to position [603, 0]
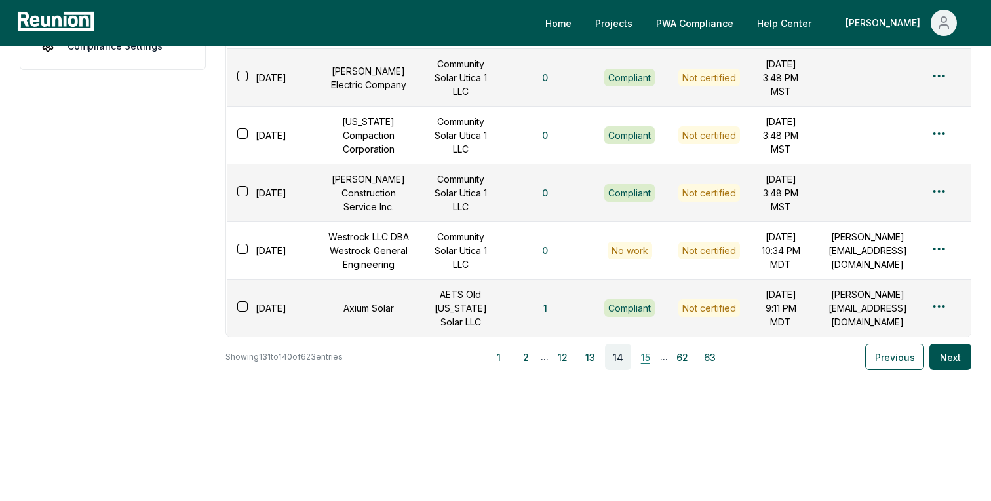
click at [647, 355] on button "15" at bounding box center [645, 357] width 26 height 26
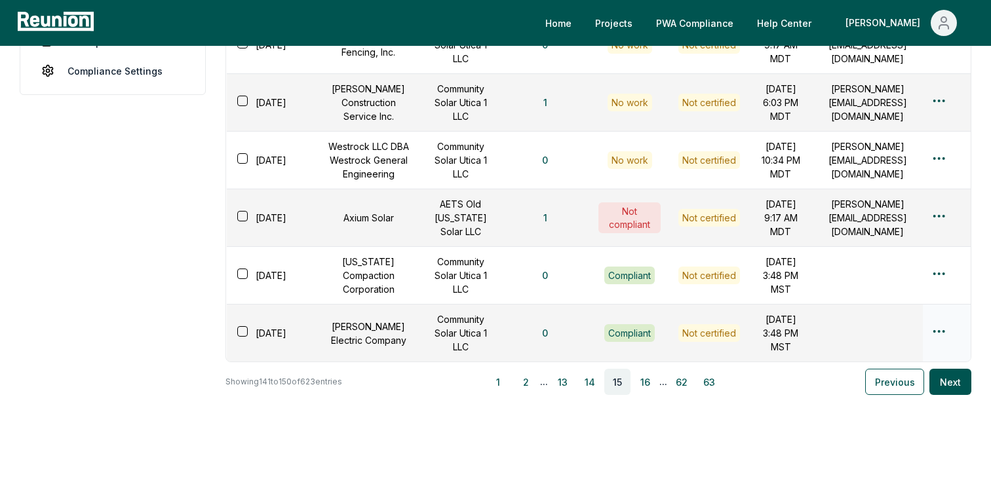
scroll to position [440, 0]
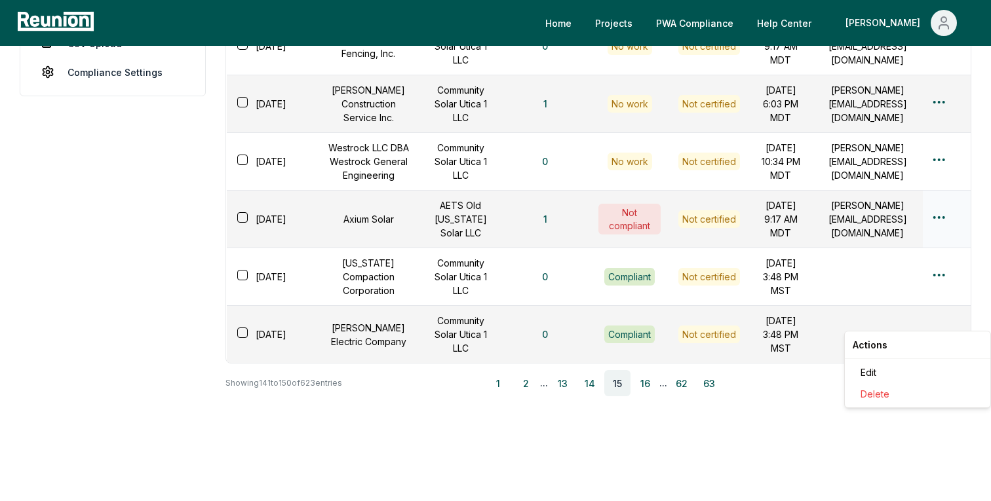
click at [934, 320] on html "Please visit us on your desktop We're working on making our marketplace mobile-…" at bounding box center [495, 44] width 991 height 968
click at [876, 371] on div "Edit" at bounding box center [917, 373] width 124 height 22
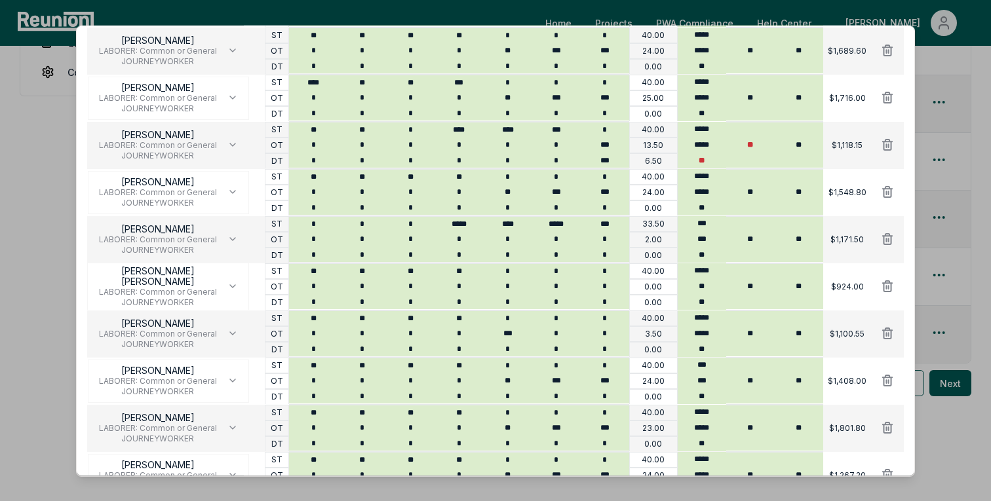
scroll to position [1054, 0]
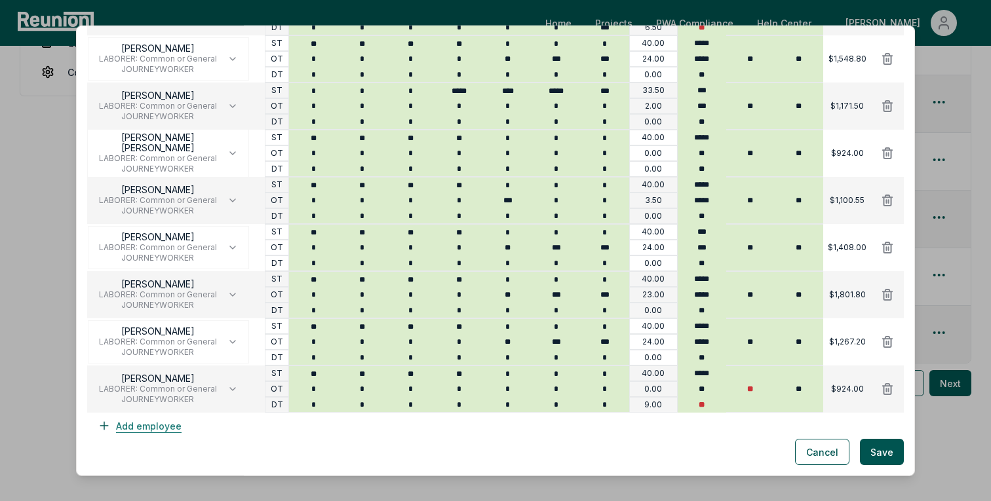
click at [158, 430] on button "Add employee" at bounding box center [139, 426] width 105 height 26
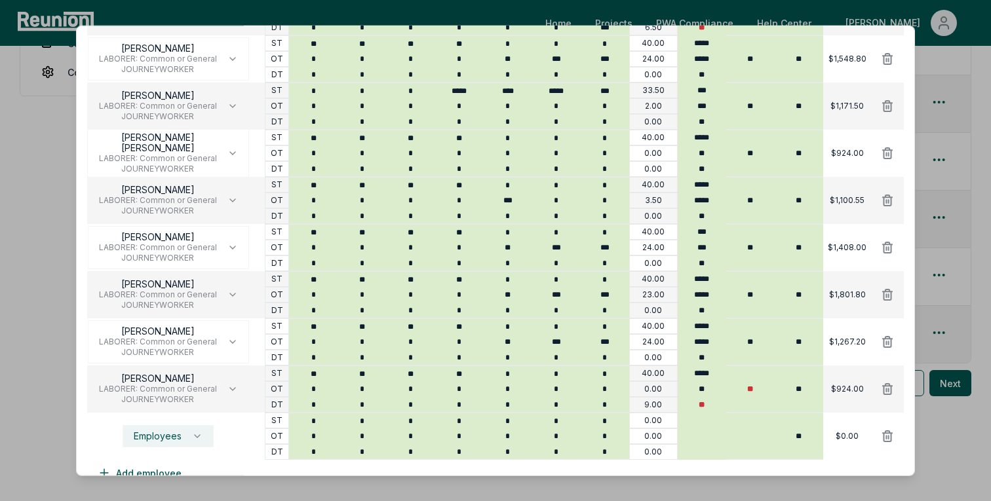
click at [166, 427] on button "Employees" at bounding box center [168, 436] width 91 height 22
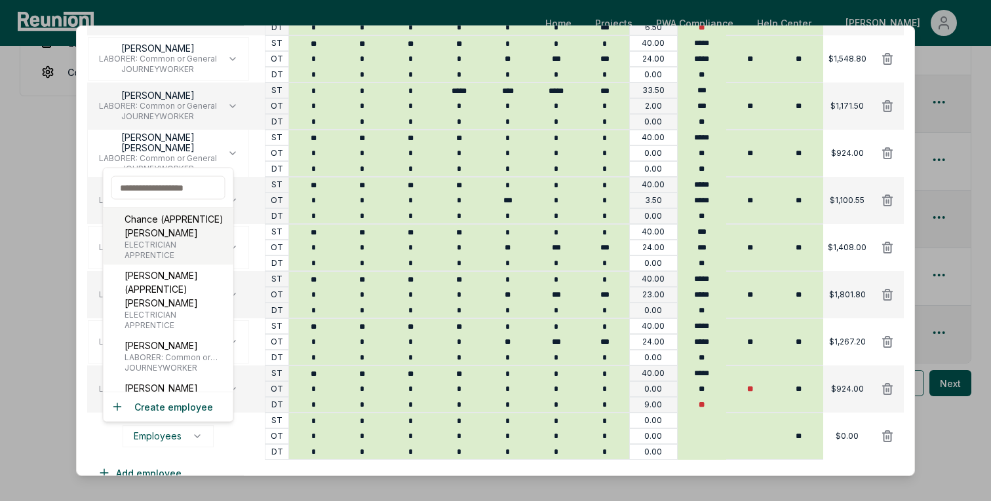
click at [200, 238] on p "Chance (APPRENTICE) [PERSON_NAME]" at bounding box center [176, 226] width 104 height 28
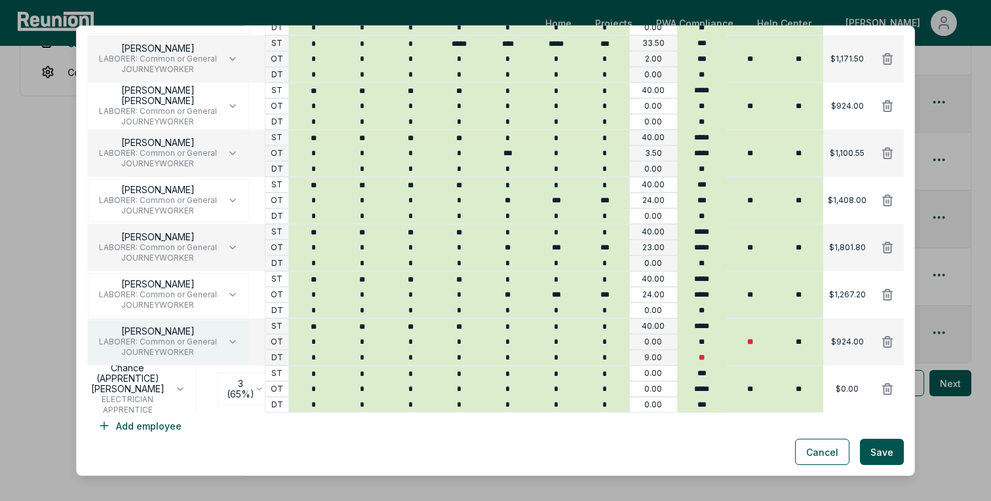
scroll to position [1100, 0]
click at [159, 426] on button "Add employee" at bounding box center [139, 427] width 105 height 26
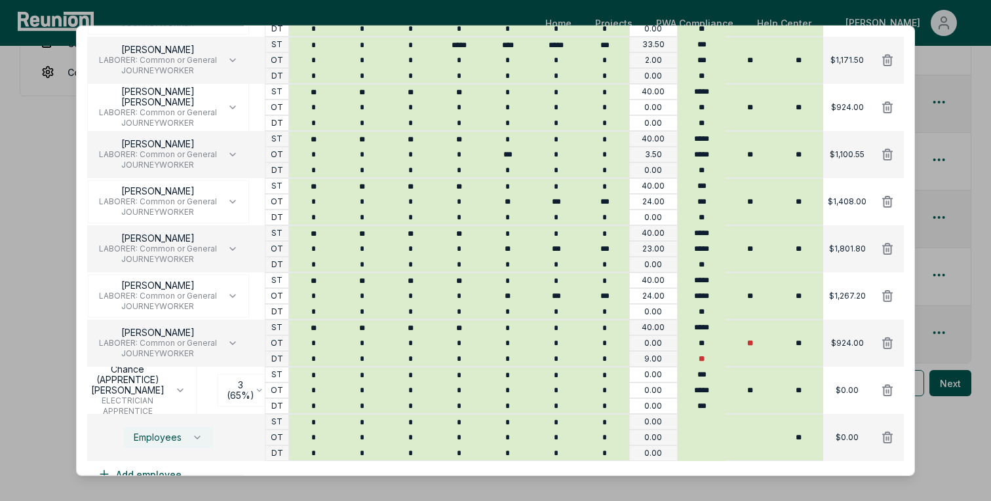
scroll to position [1148, 0]
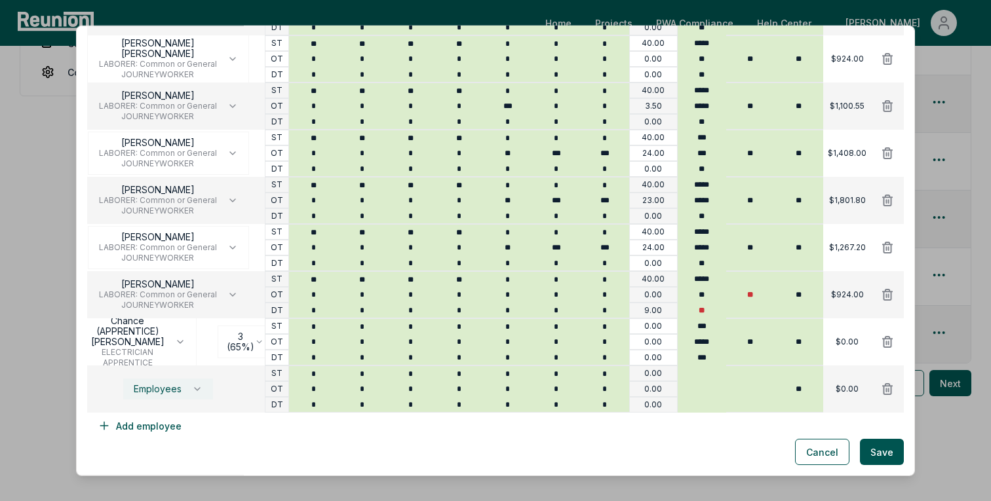
click at [172, 395] on button "Employees" at bounding box center [168, 389] width 91 height 22
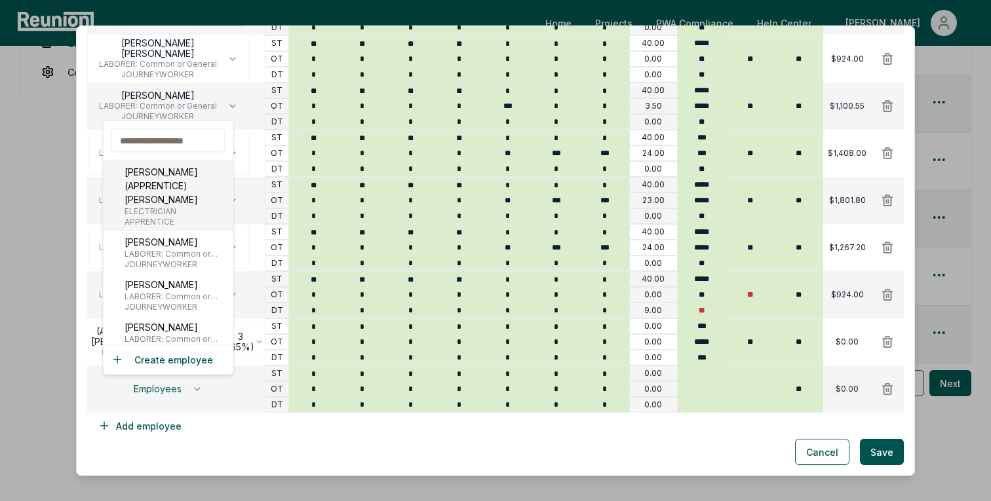
click at [177, 206] on span "ELECTRICIAN" at bounding box center [176, 211] width 104 height 10
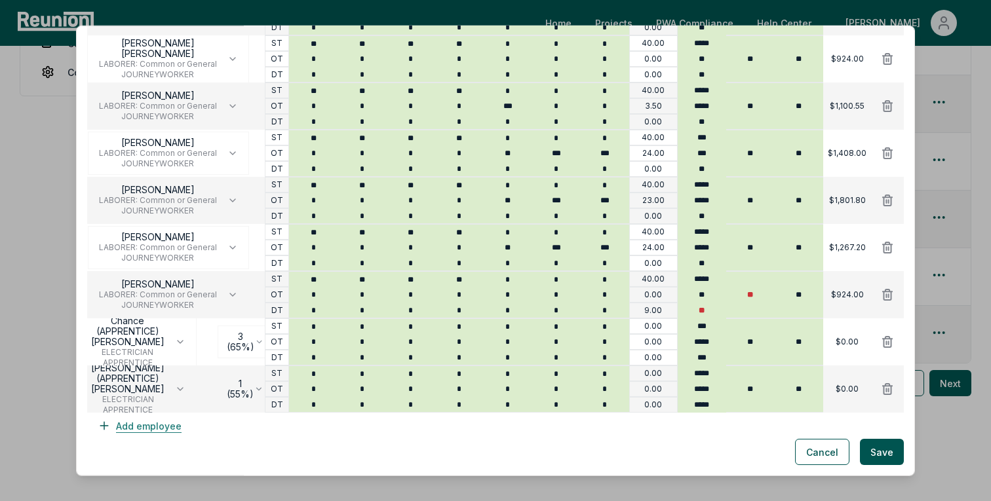
click at [168, 432] on button "Add employee" at bounding box center [139, 426] width 105 height 26
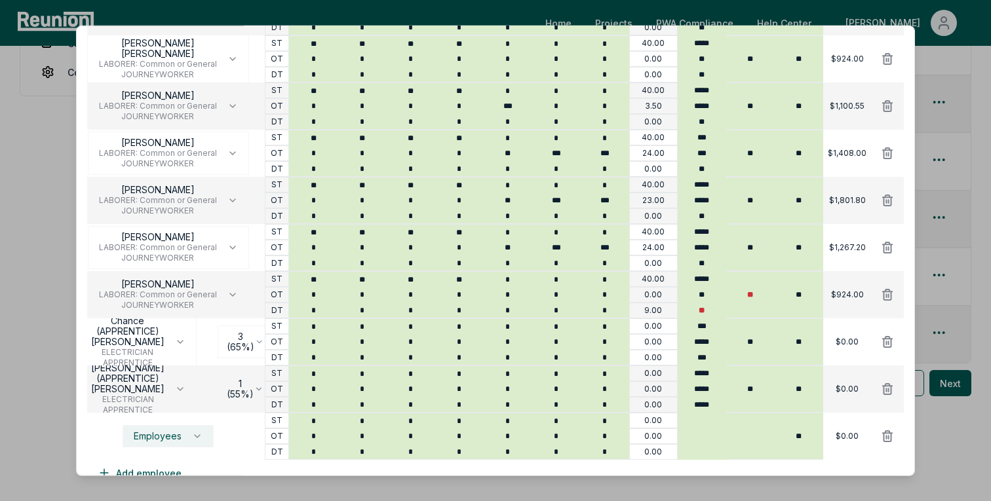
click at [193, 436] on icon "button" at bounding box center [197, 436] width 10 height 10
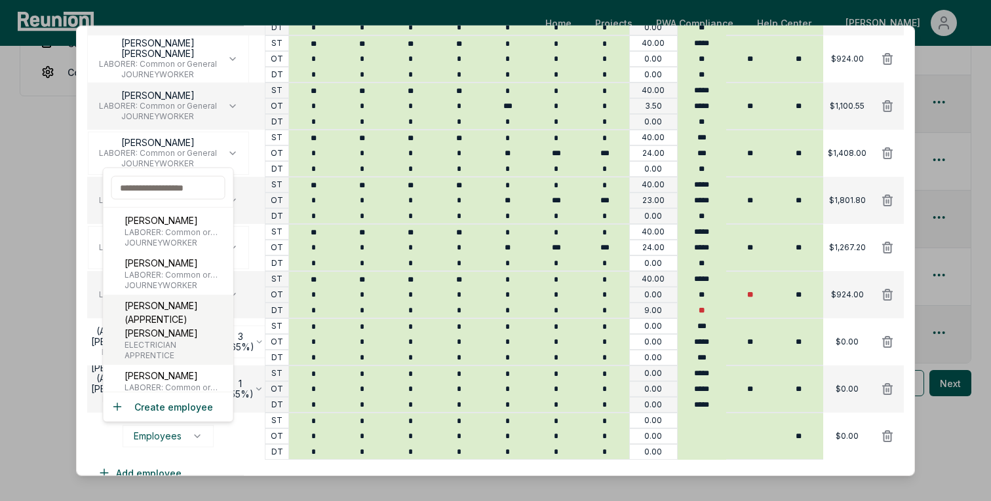
scroll to position [0, 0]
click at [175, 344] on p "[PERSON_NAME] (APPRENTICE) [PERSON_NAME]" at bounding box center [176, 360] width 104 height 41
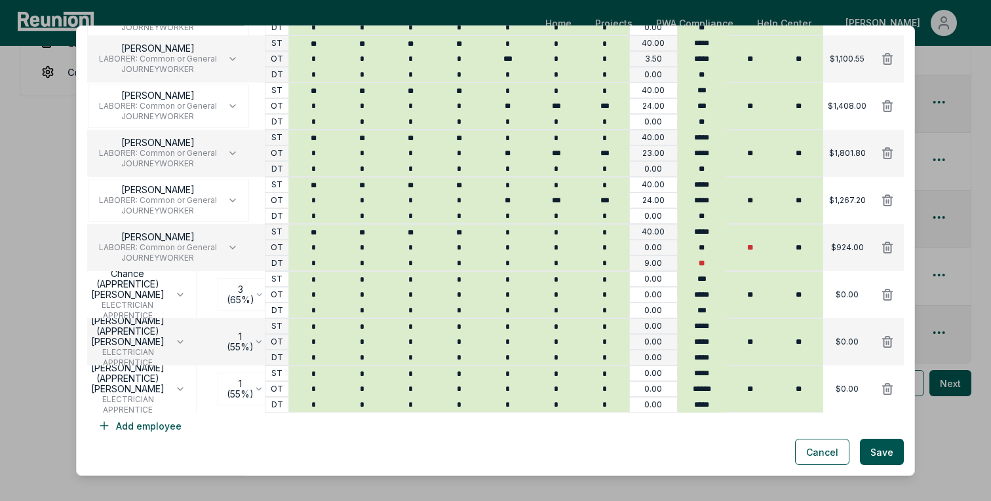
scroll to position [1194, 0]
click at [157, 432] on button "Add employee" at bounding box center [139, 427] width 105 height 26
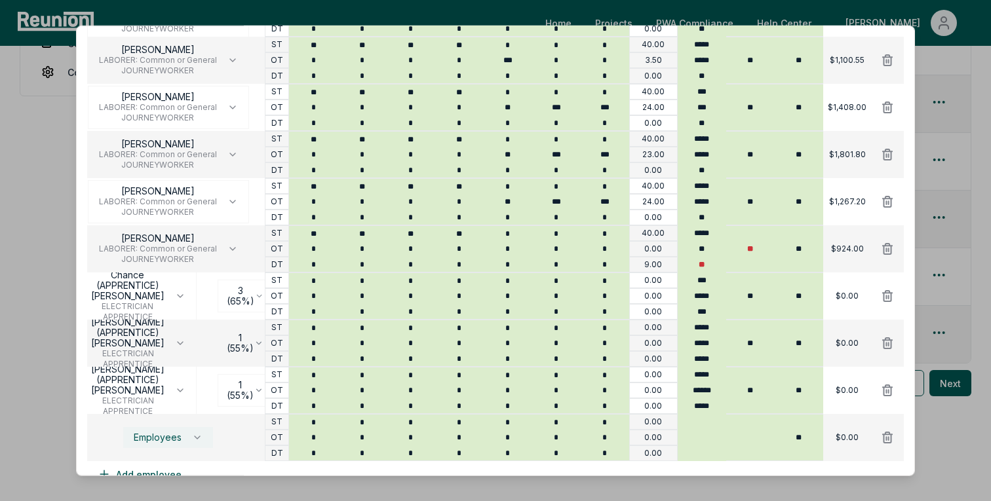
click at [168, 437] on span "Employees" at bounding box center [158, 437] width 48 height 10
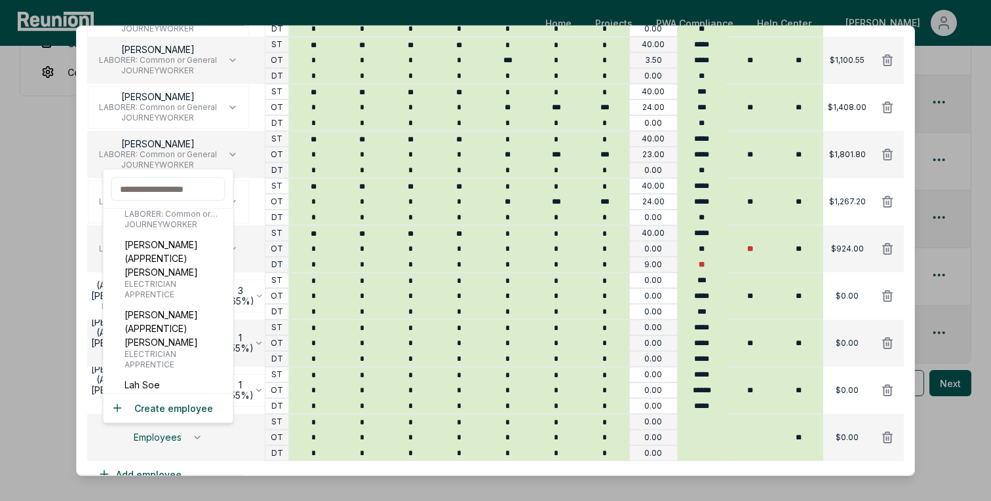
scroll to position [240, 0]
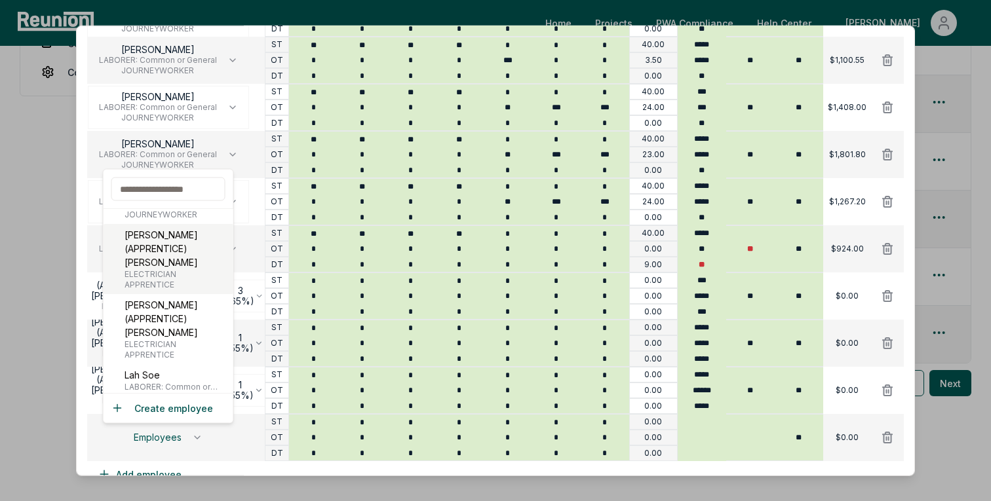
click at [196, 243] on p "[PERSON_NAME] (APPRENTICE) [PERSON_NAME]" at bounding box center [176, 249] width 104 height 41
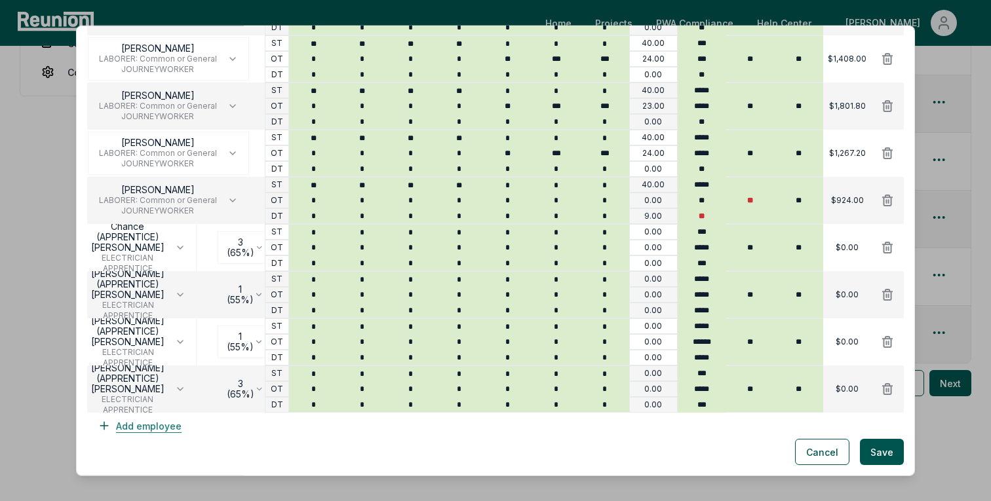
scroll to position [1241, 0]
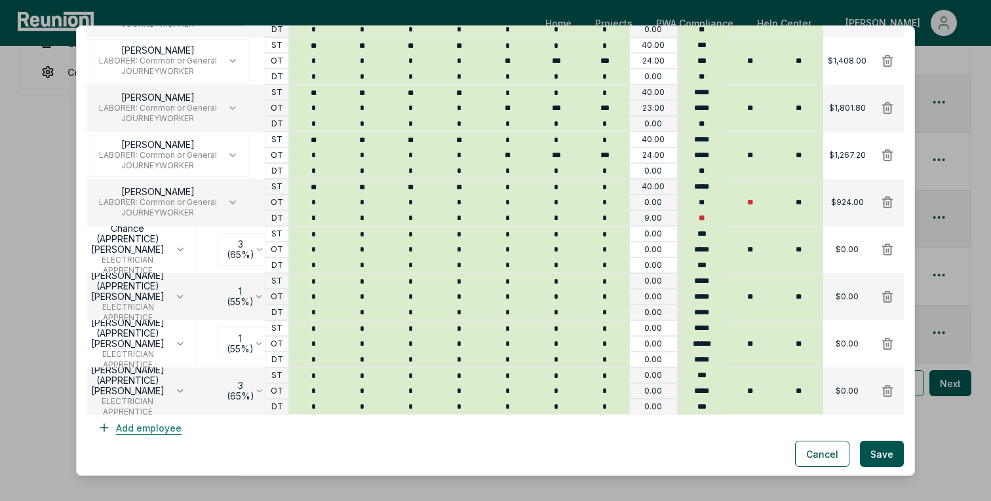
click at [166, 423] on button "Add employee" at bounding box center [139, 428] width 105 height 26
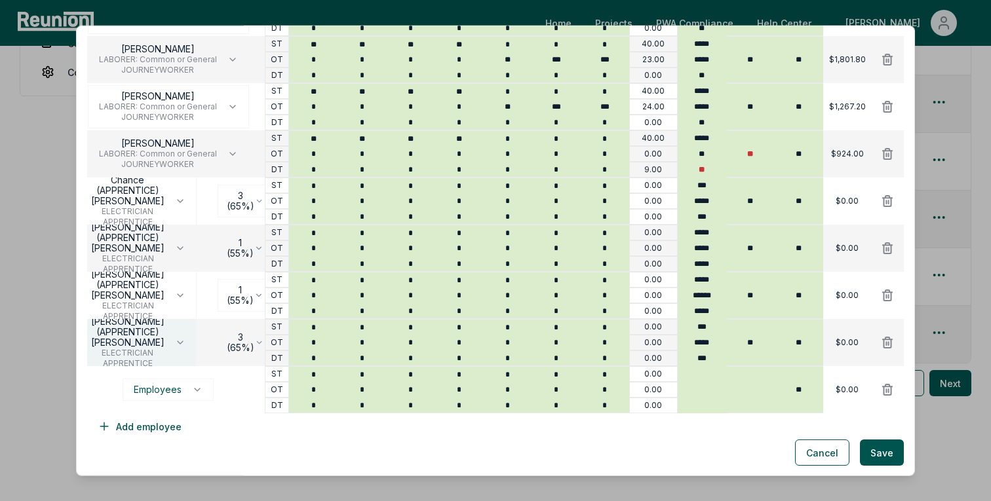
scroll to position [1290, 0]
click at [177, 379] on button "Employees" at bounding box center [168, 389] width 91 height 22
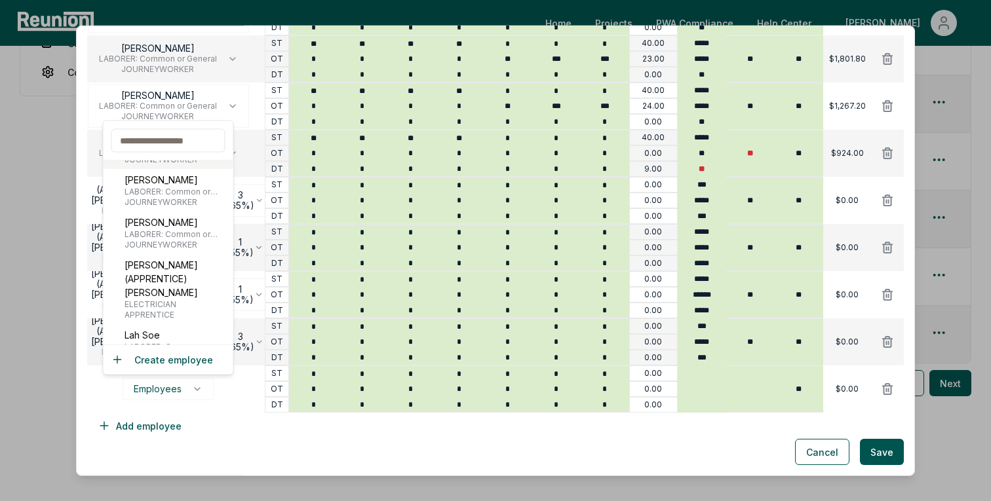
scroll to position [214, 0]
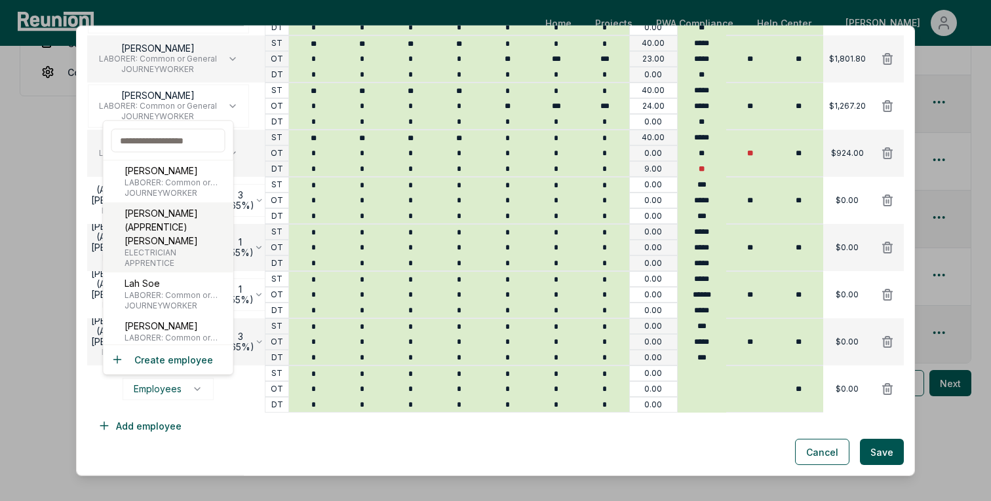
click at [161, 229] on p "[PERSON_NAME] (APPRENTICE) [PERSON_NAME]" at bounding box center [176, 227] width 104 height 41
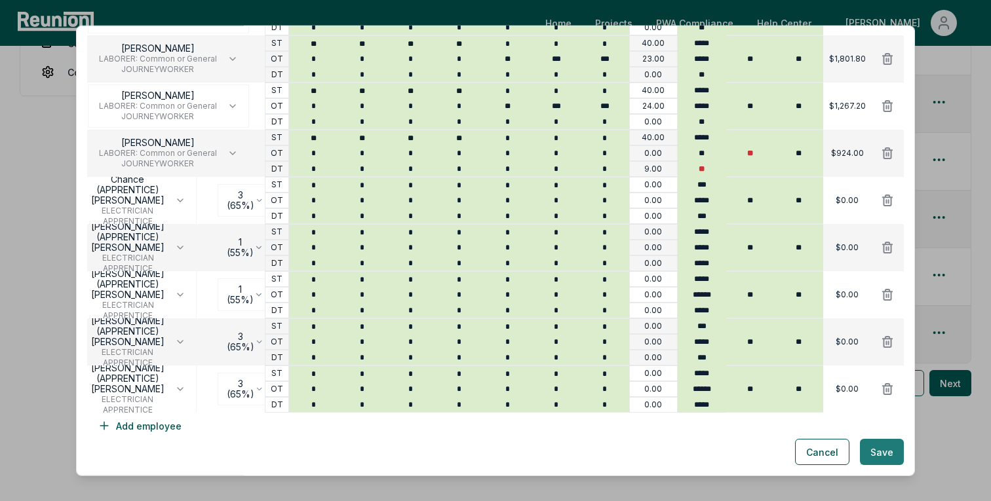
click at [890, 458] on button "Save" at bounding box center [882, 452] width 44 height 26
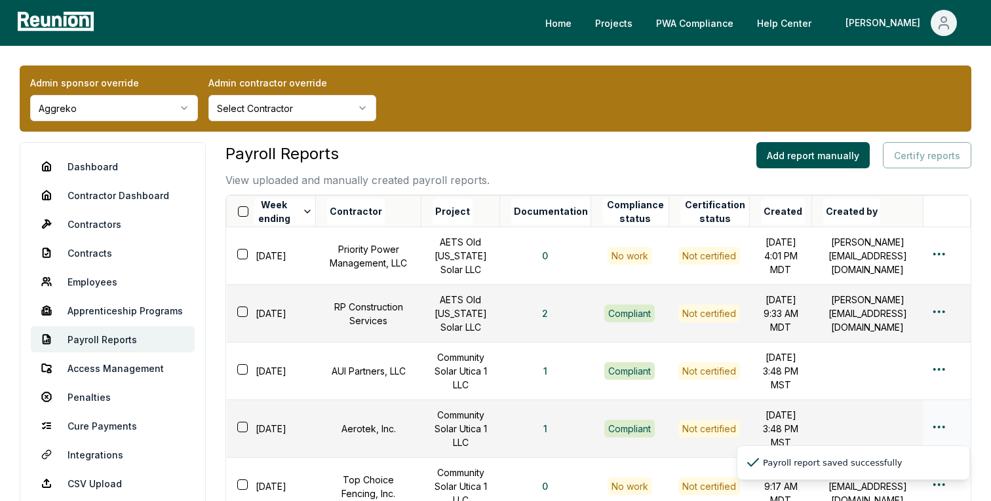
scroll to position [5, 0]
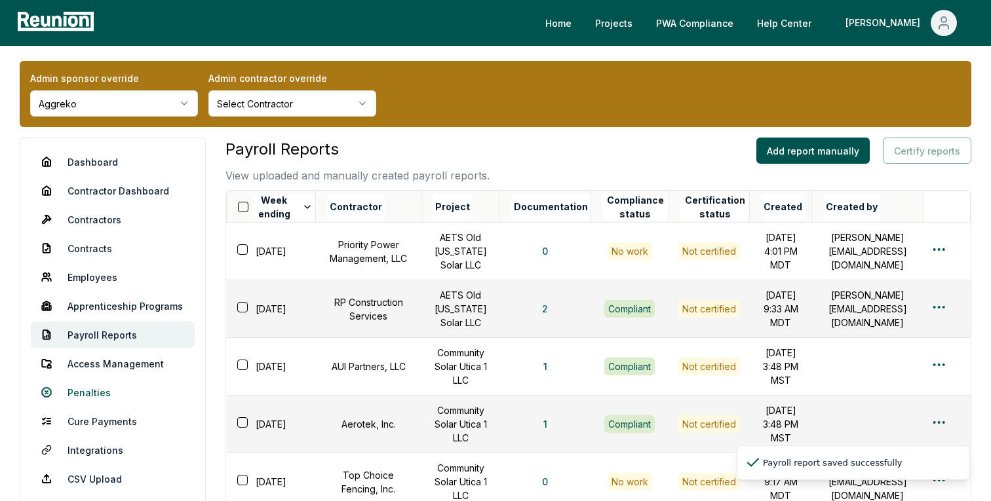
click at [79, 399] on link "Penalties" at bounding box center [113, 392] width 164 height 26
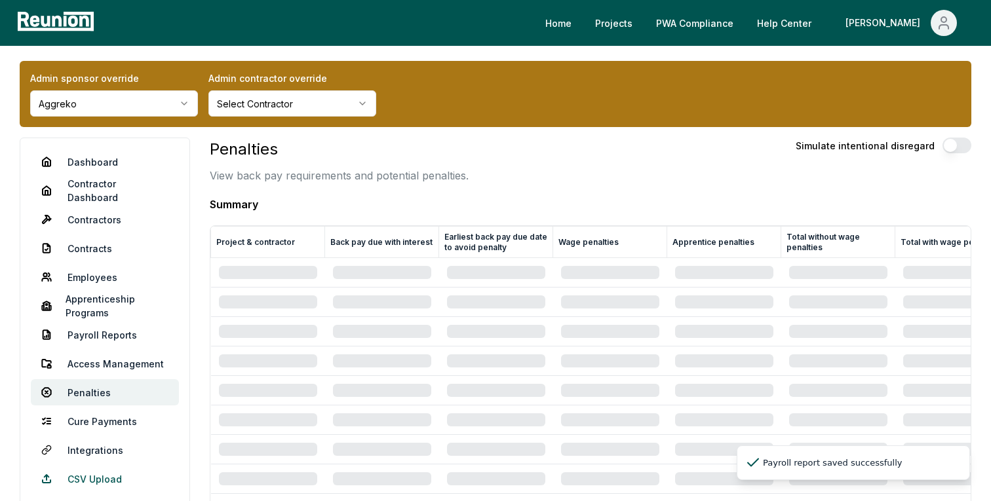
click at [108, 474] on link "CSV Upload" at bounding box center [105, 479] width 148 height 26
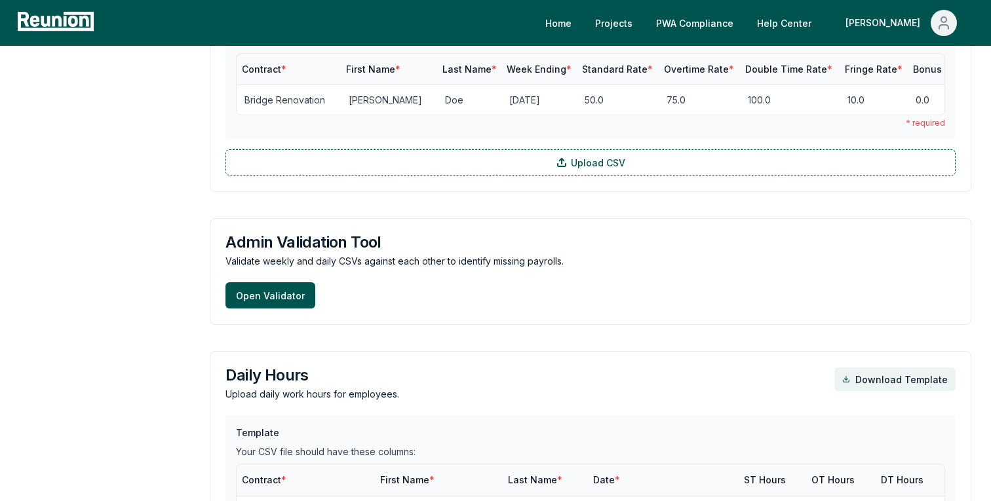
scroll to position [1739, 0]
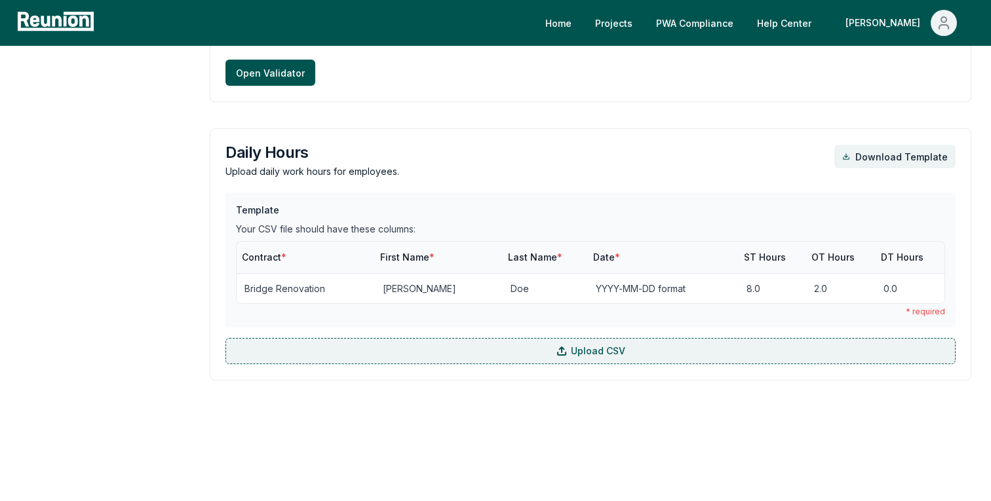
click at [495, 348] on label "Upload CSV" at bounding box center [590, 351] width 730 height 26
click at [0, 0] on input "Upload CSV" at bounding box center [0, 0] width 0 height 0
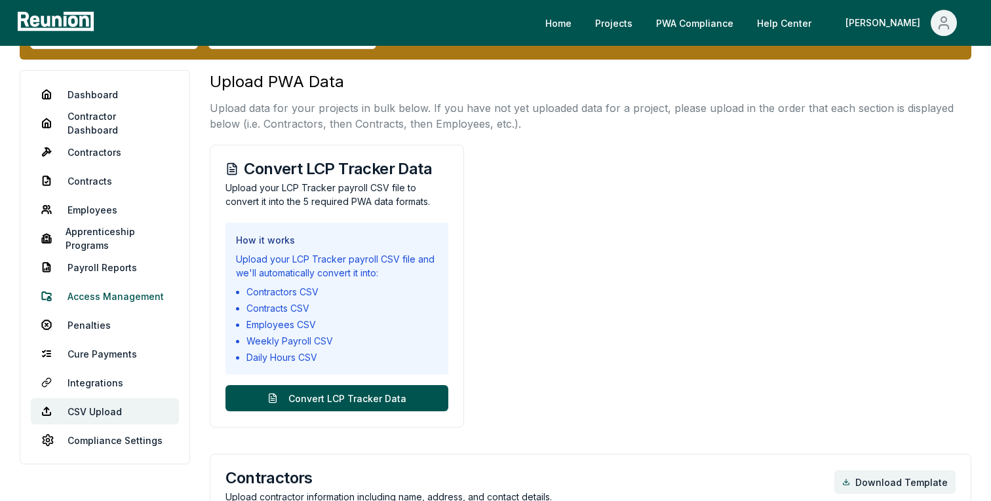
scroll to position [75, 0]
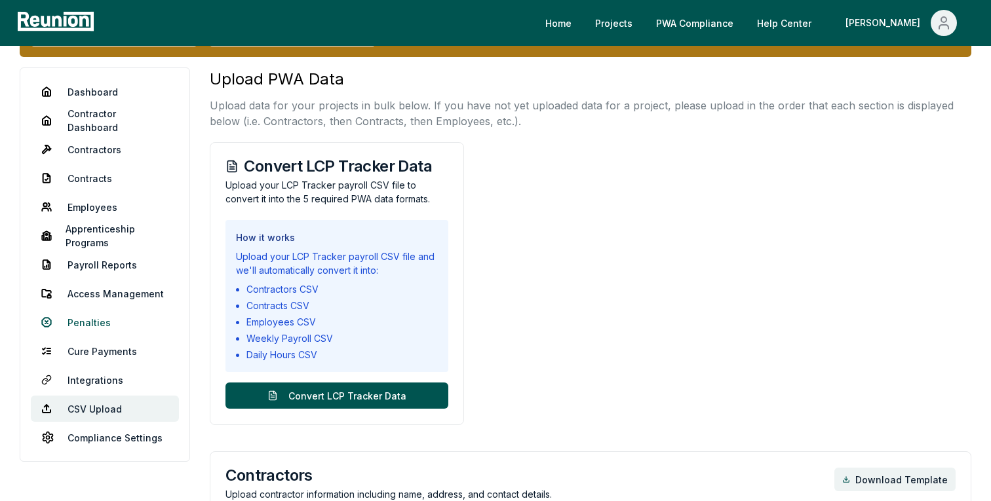
click at [100, 319] on link "Penalties" at bounding box center [105, 322] width 148 height 26
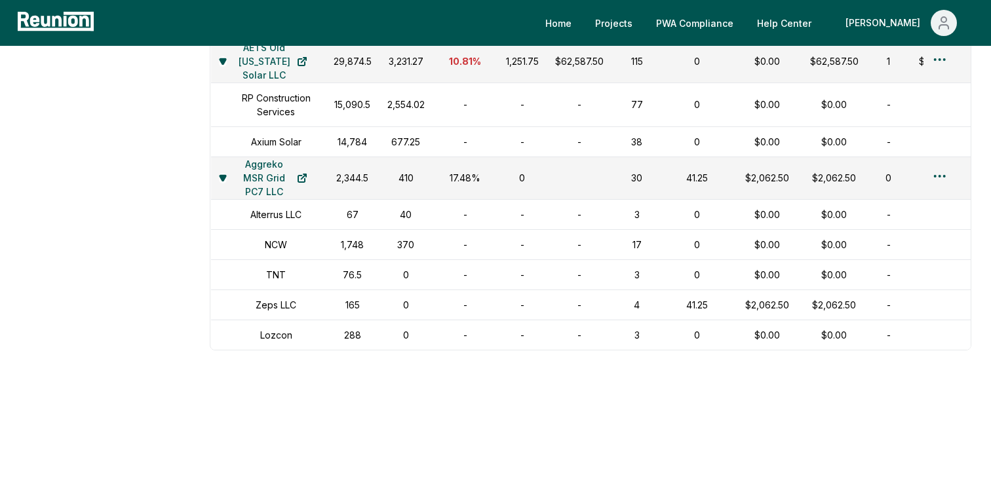
scroll to position [1821, 0]
click at [516, 214] on td "-" at bounding box center [520, 214] width 49 height 30
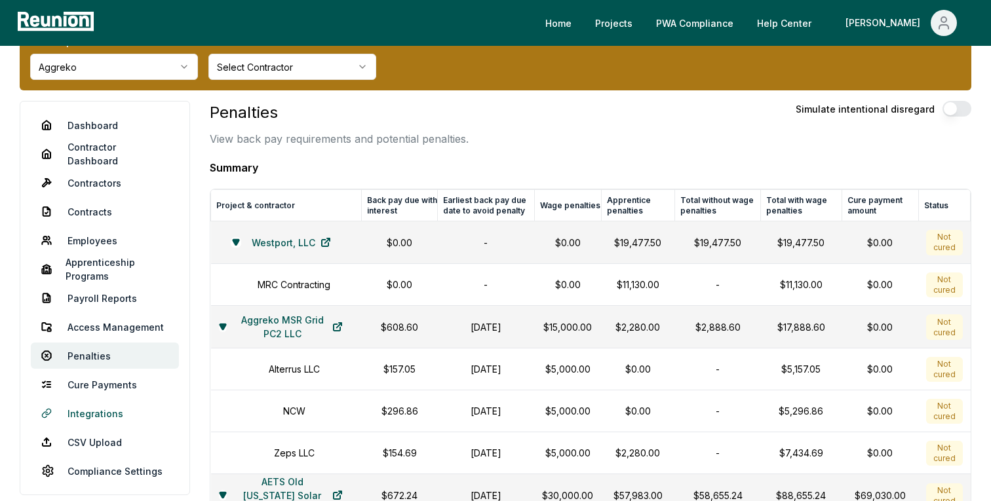
scroll to position [48, 0]
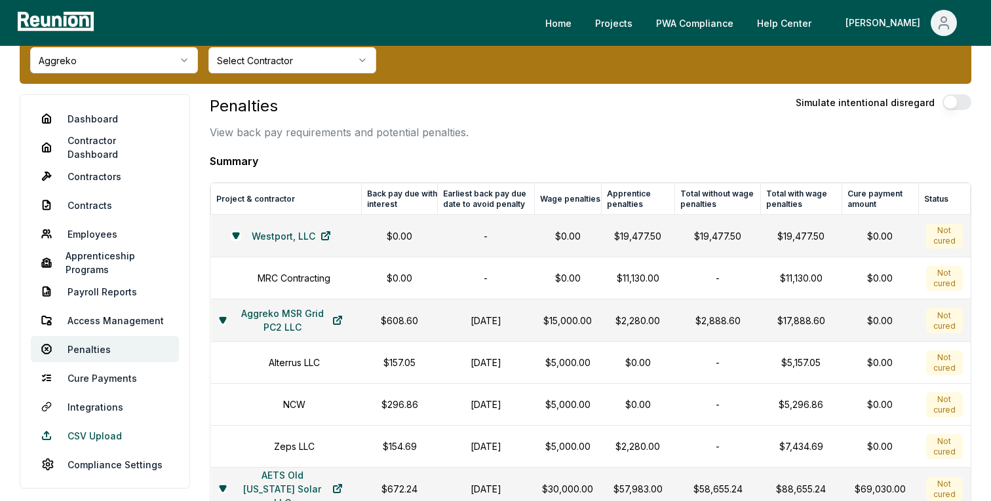
click at [86, 433] on link "CSV Upload" at bounding box center [105, 436] width 148 height 26
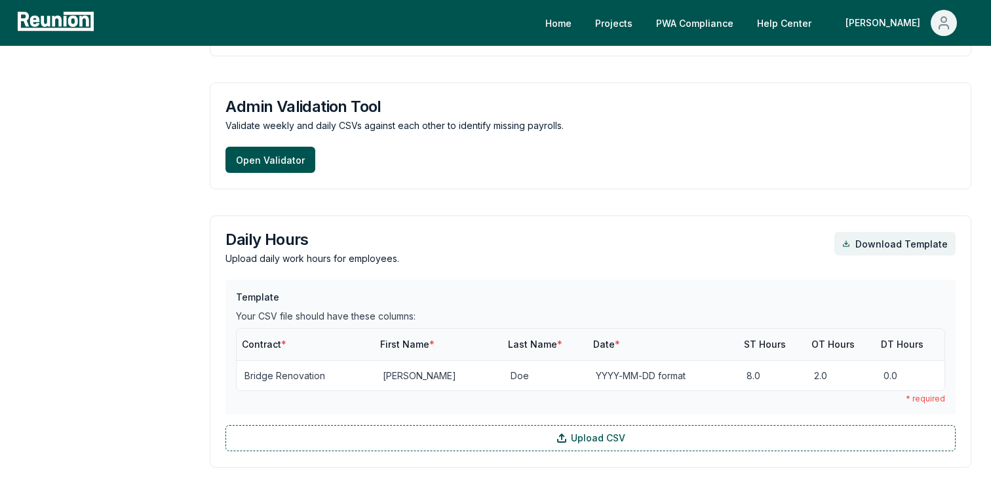
scroll to position [1739, 0]
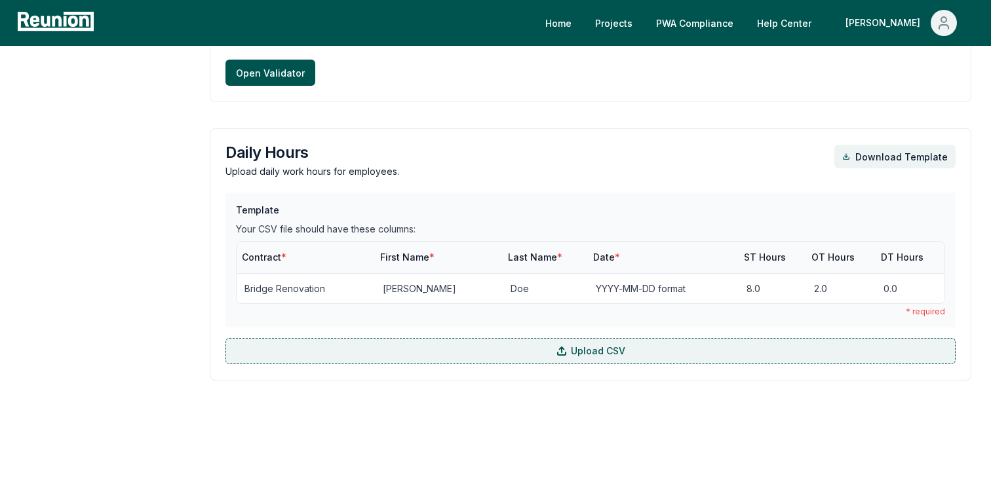
click at [386, 352] on label "Upload CSV" at bounding box center [590, 351] width 730 height 26
click at [0, 0] on input "Upload CSV" at bounding box center [0, 0] width 0 height 0
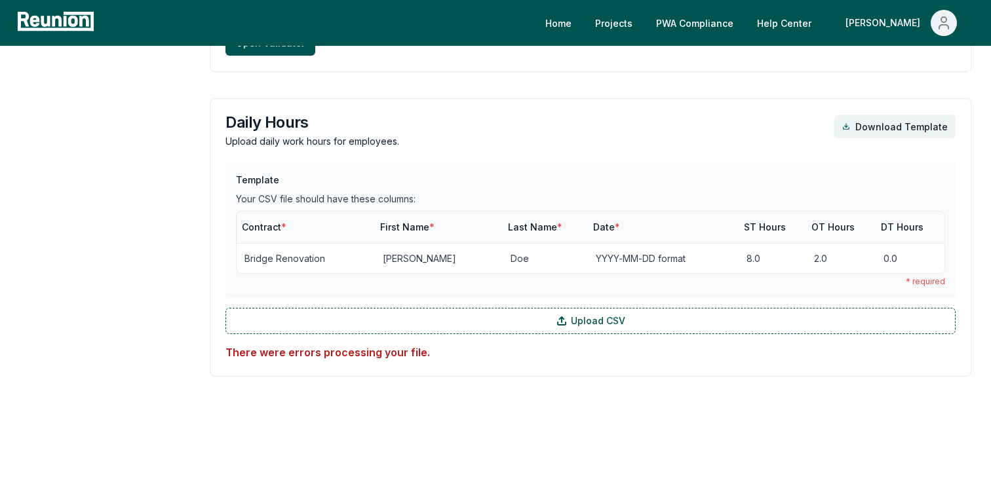
scroll to position [1766, 0]
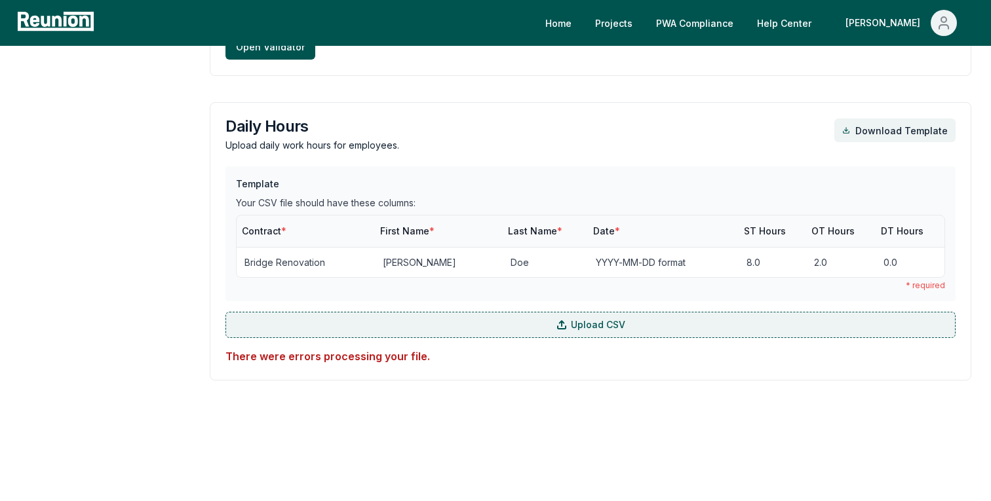
click at [466, 313] on label "Upload CSV" at bounding box center [590, 325] width 730 height 26
click at [0, 0] on input "Upload CSV" at bounding box center [0, 0] width 0 height 0
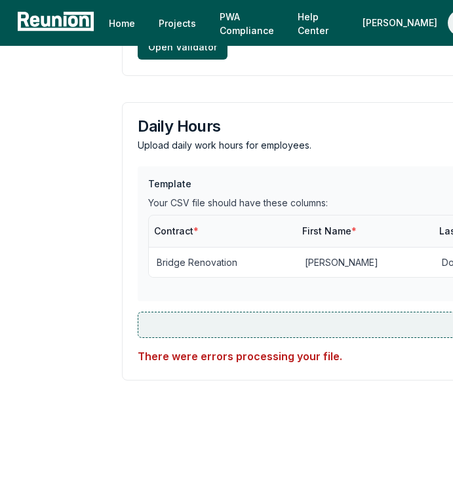
click at [0, 0] on input "Upload CSV" at bounding box center [0, 0] width 0 height 0
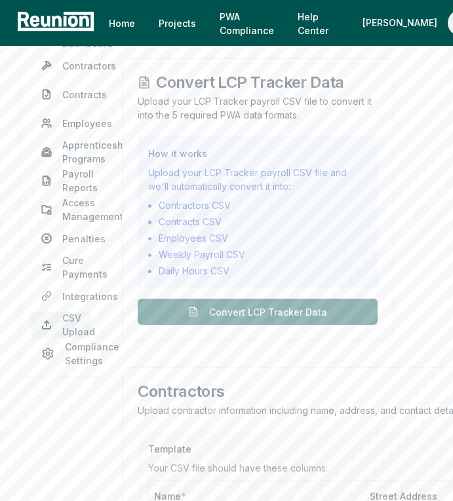
scroll to position [155, 0]
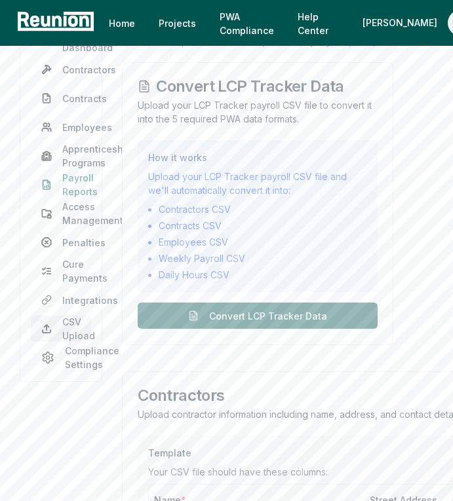
click at [74, 192] on link "Payroll Reports" at bounding box center [61, 185] width 60 height 26
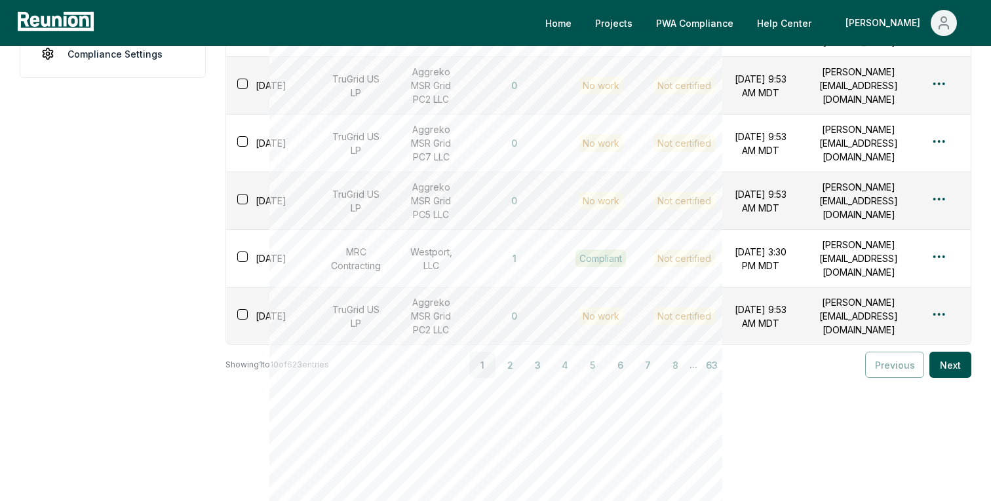
scroll to position [466, 0]
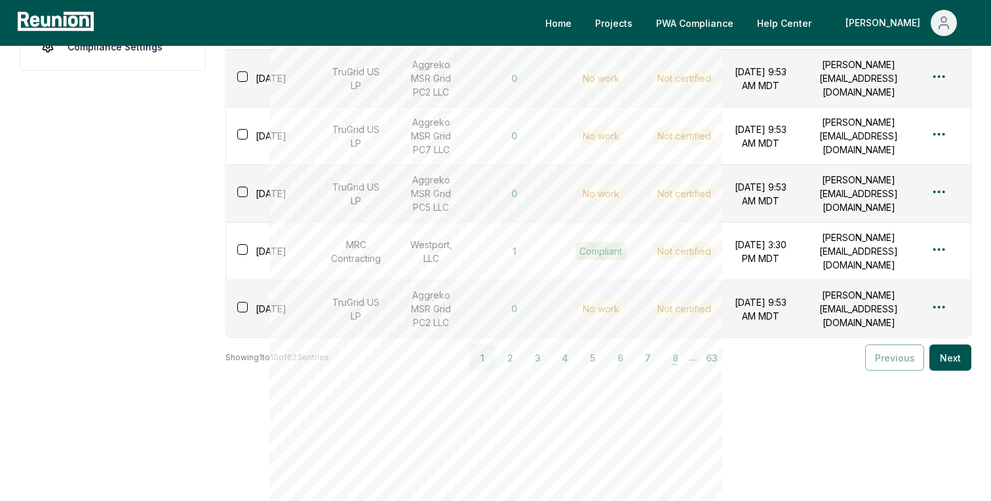
click at [675, 360] on button "8" at bounding box center [675, 358] width 26 height 26
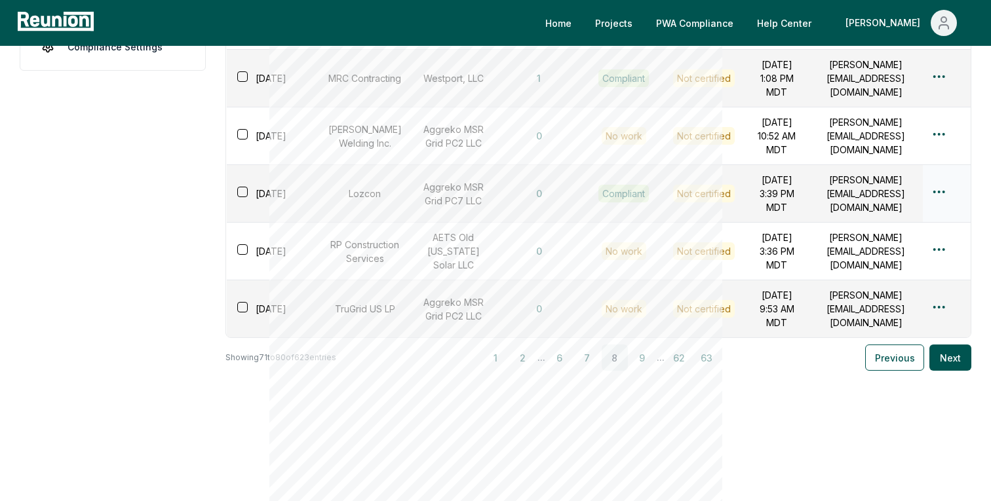
scroll to position [0, 0]
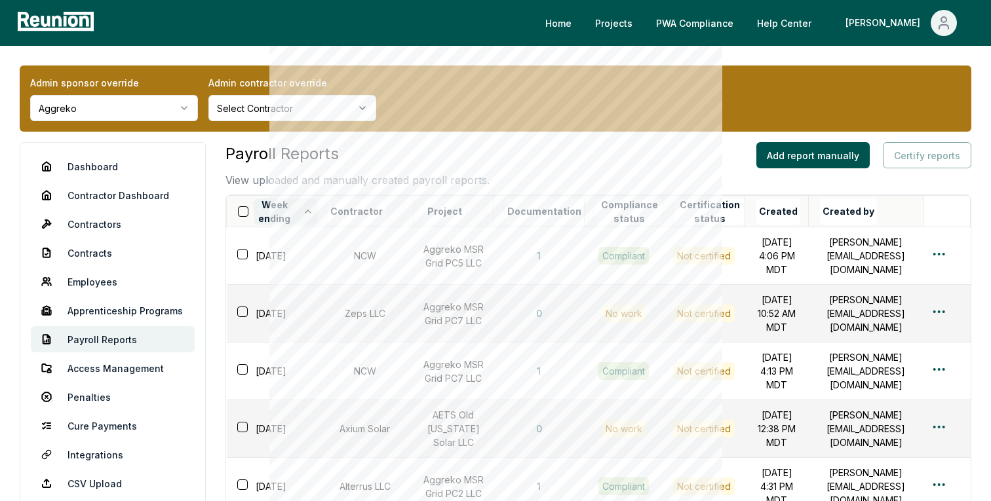
click at [293, 203] on button "Week ending" at bounding box center [285, 212] width 62 height 26
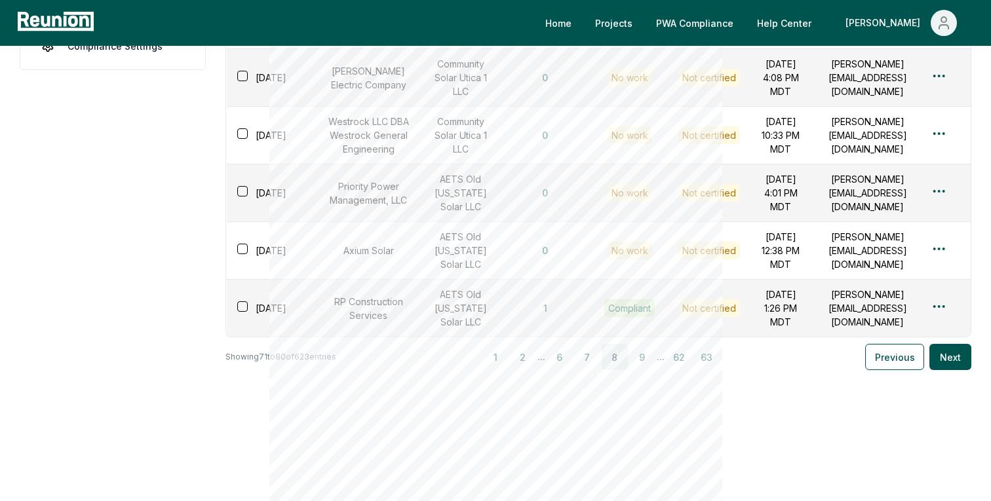
scroll to position [599, 0]
click at [646, 365] on button "9" at bounding box center [642, 357] width 26 height 26
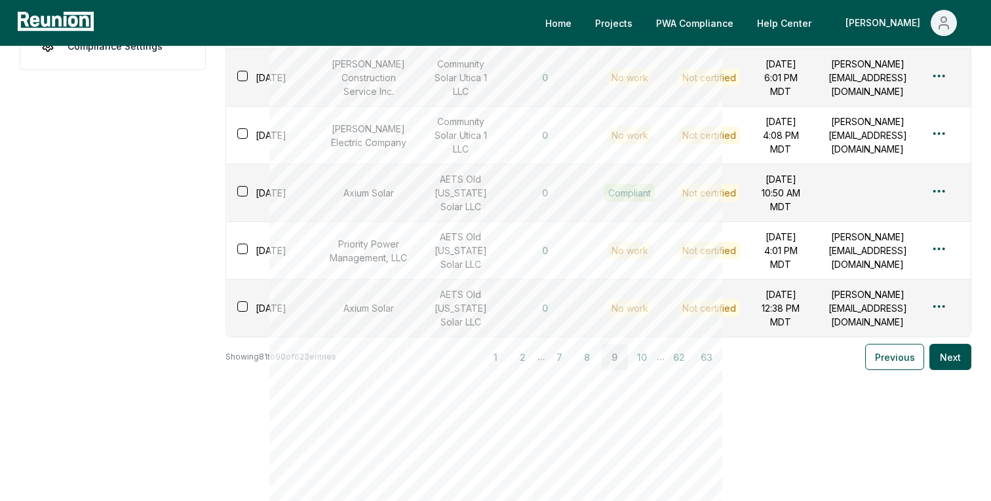
click at [646, 365] on button "10" at bounding box center [642, 357] width 26 height 26
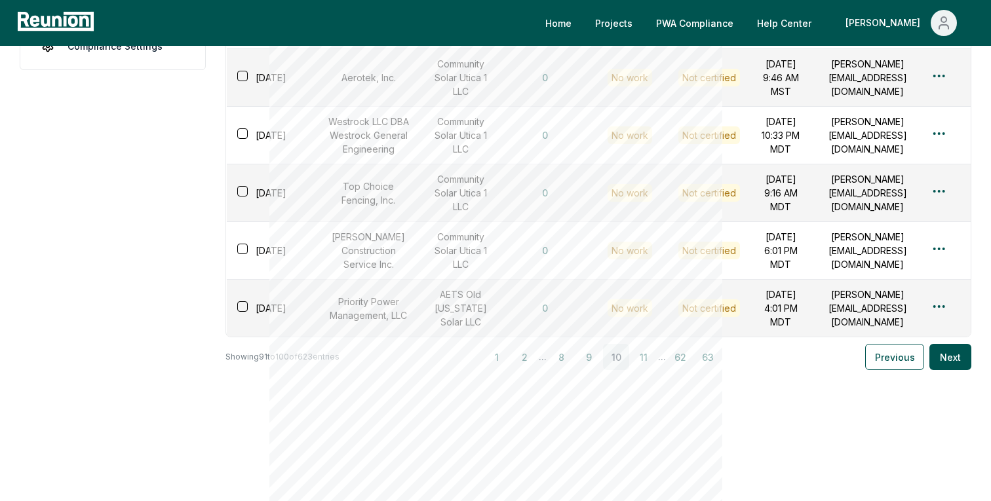
click at [646, 365] on button "11" at bounding box center [643, 357] width 26 height 26
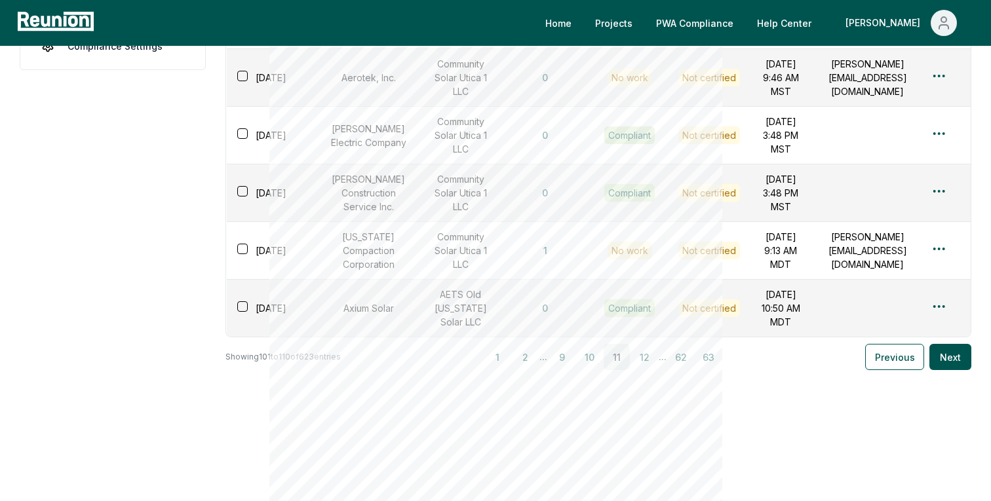
click at [646, 365] on button "12" at bounding box center [644, 357] width 26 height 26
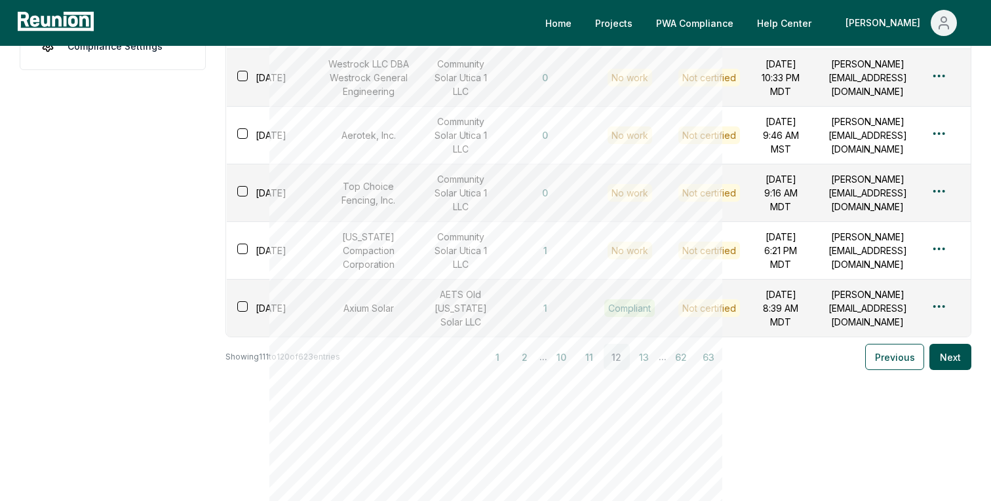
click at [646, 365] on button "13" at bounding box center [644, 357] width 26 height 26
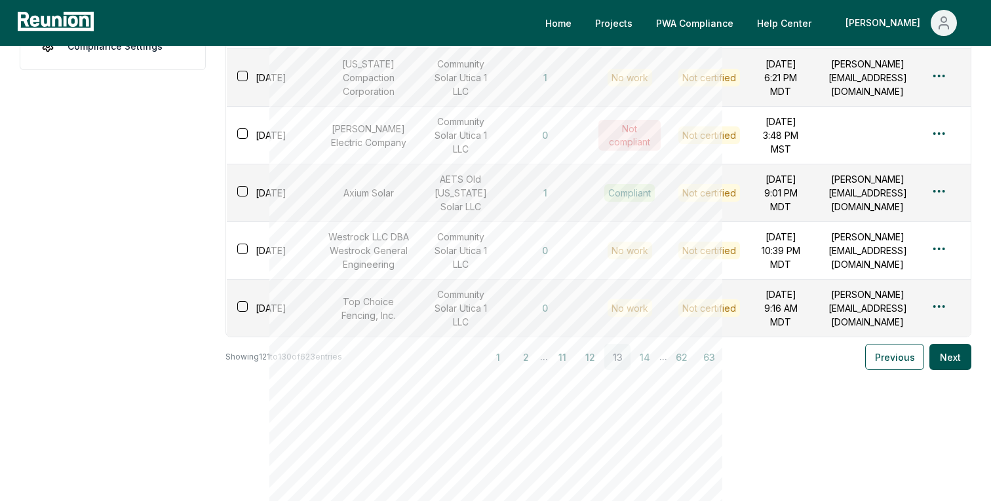
click at [646, 365] on button "14" at bounding box center [645, 357] width 26 height 26
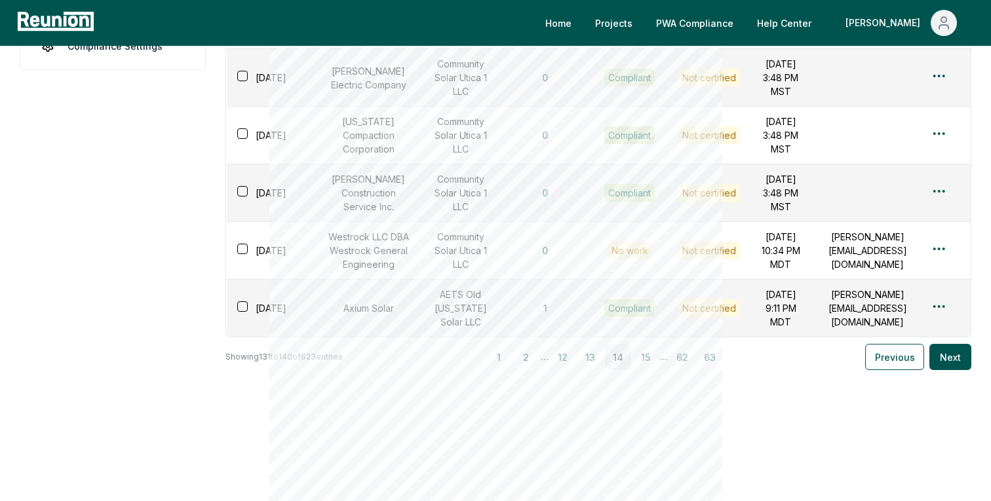
click at [646, 365] on button "15" at bounding box center [645, 357] width 26 height 26
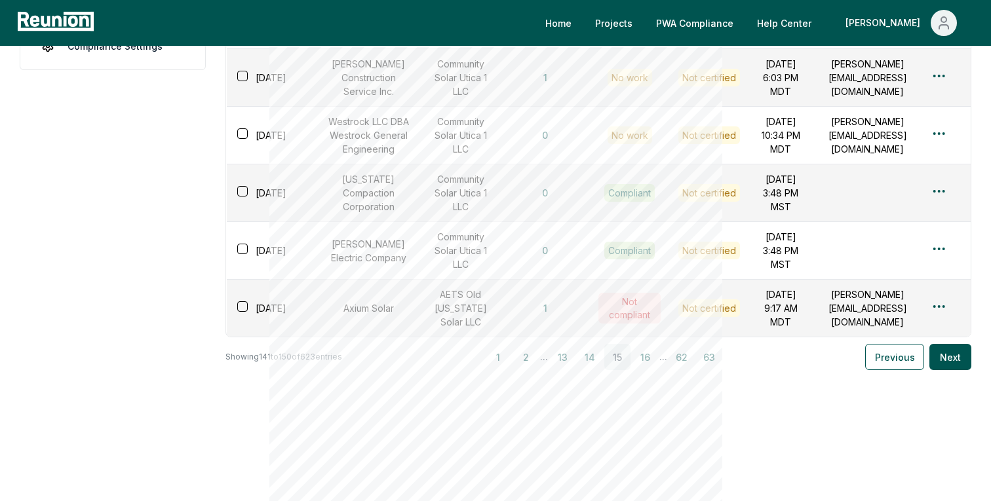
click at [646, 365] on button "16" at bounding box center [645, 357] width 26 height 26
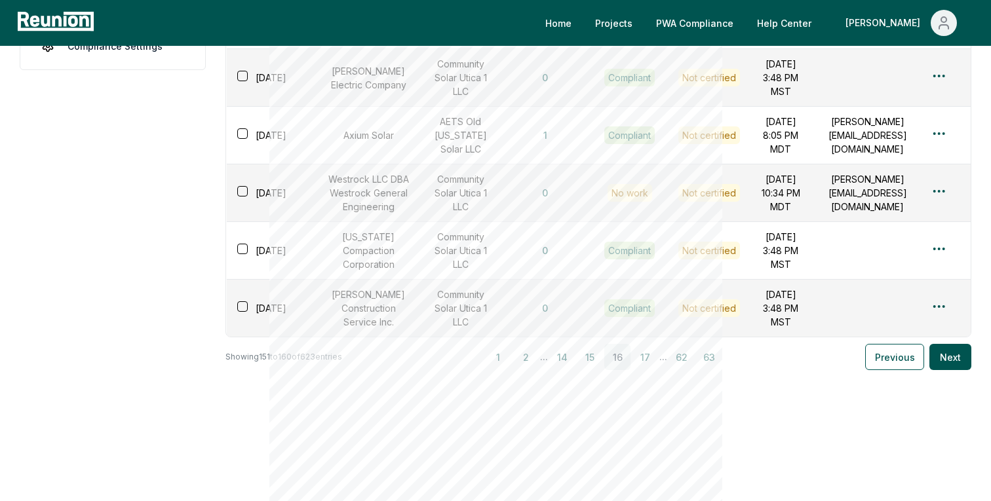
click at [646, 365] on button "17" at bounding box center [645, 357] width 26 height 26
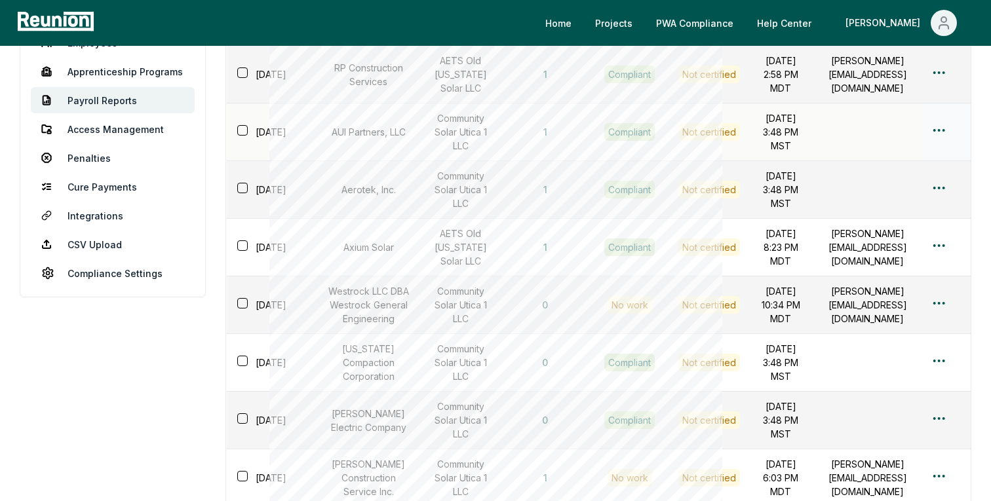
scroll to position [296, 0]
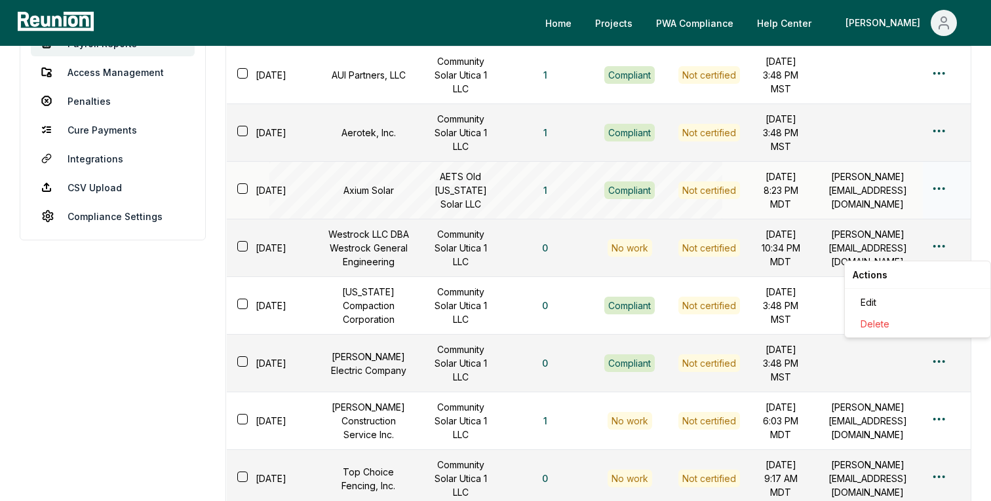
click at [943, 250] on html "Please visit us on your desktop We're working on making our marketplace mobile-…" at bounding box center [495, 188] width 991 height 968
click at [871, 300] on div "Edit" at bounding box center [917, 303] width 124 height 22
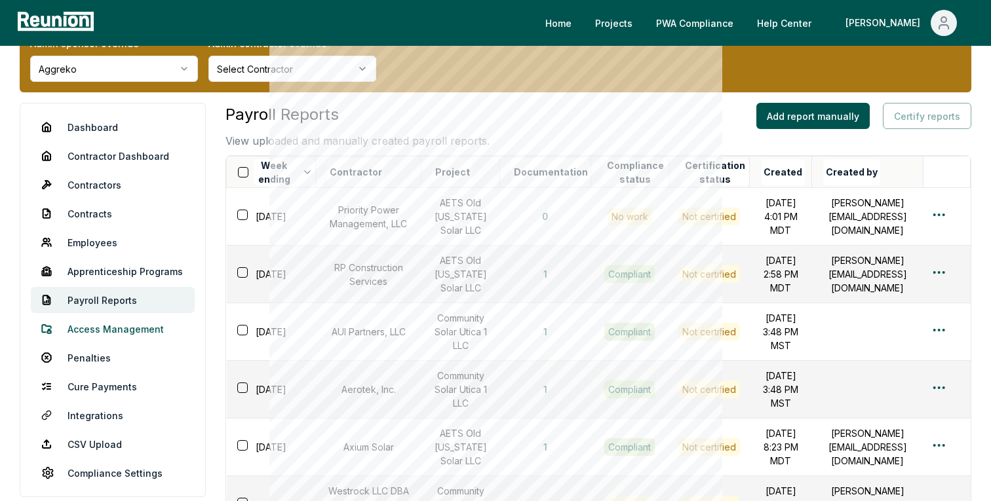
scroll to position [38, 0]
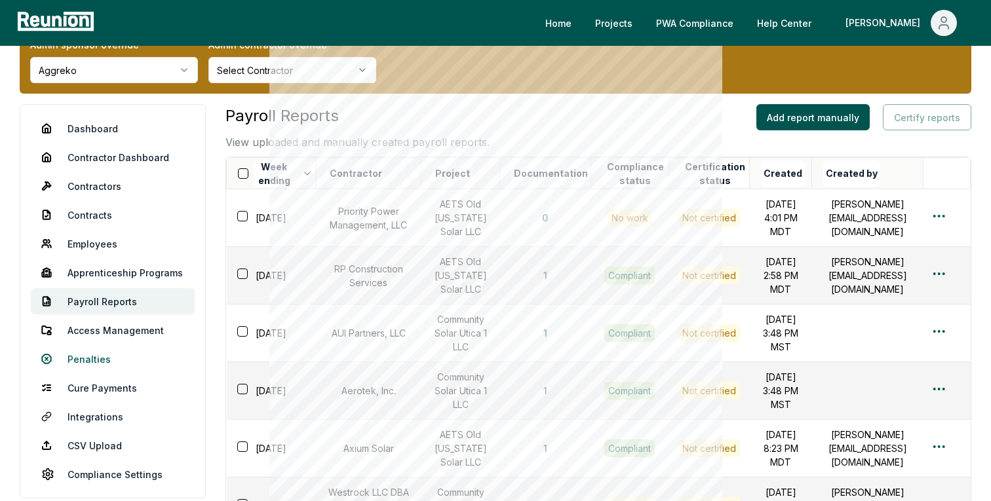
click at [110, 358] on link "Penalties" at bounding box center [113, 359] width 164 height 26
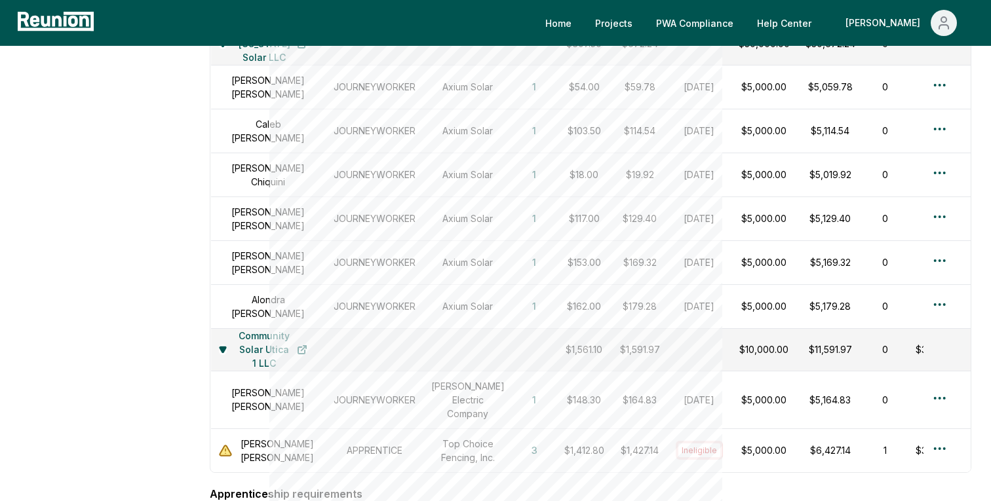
scroll to position [1816, 0]
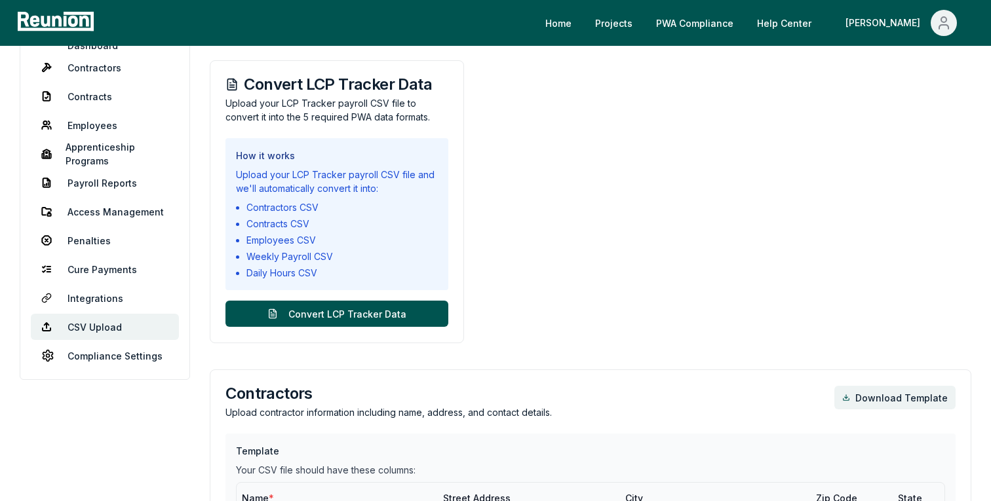
scroll to position [169, 0]
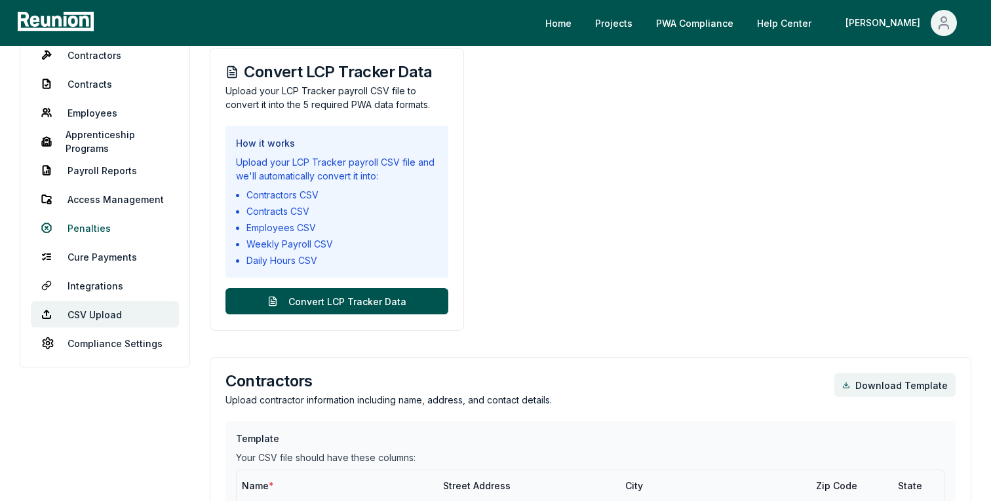
click at [86, 227] on link "Penalties" at bounding box center [105, 228] width 148 height 26
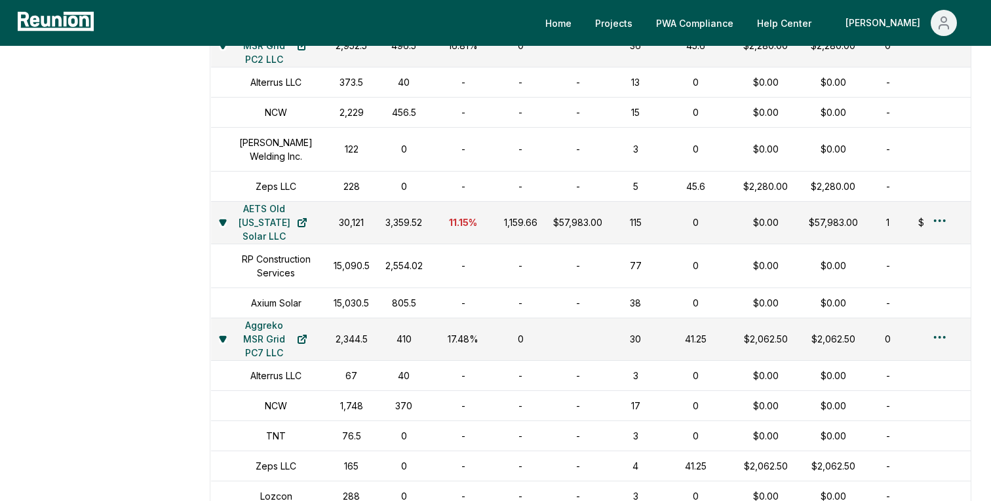
scroll to position [1648, 0]
